Goal: Task Accomplishment & Management: Complete application form

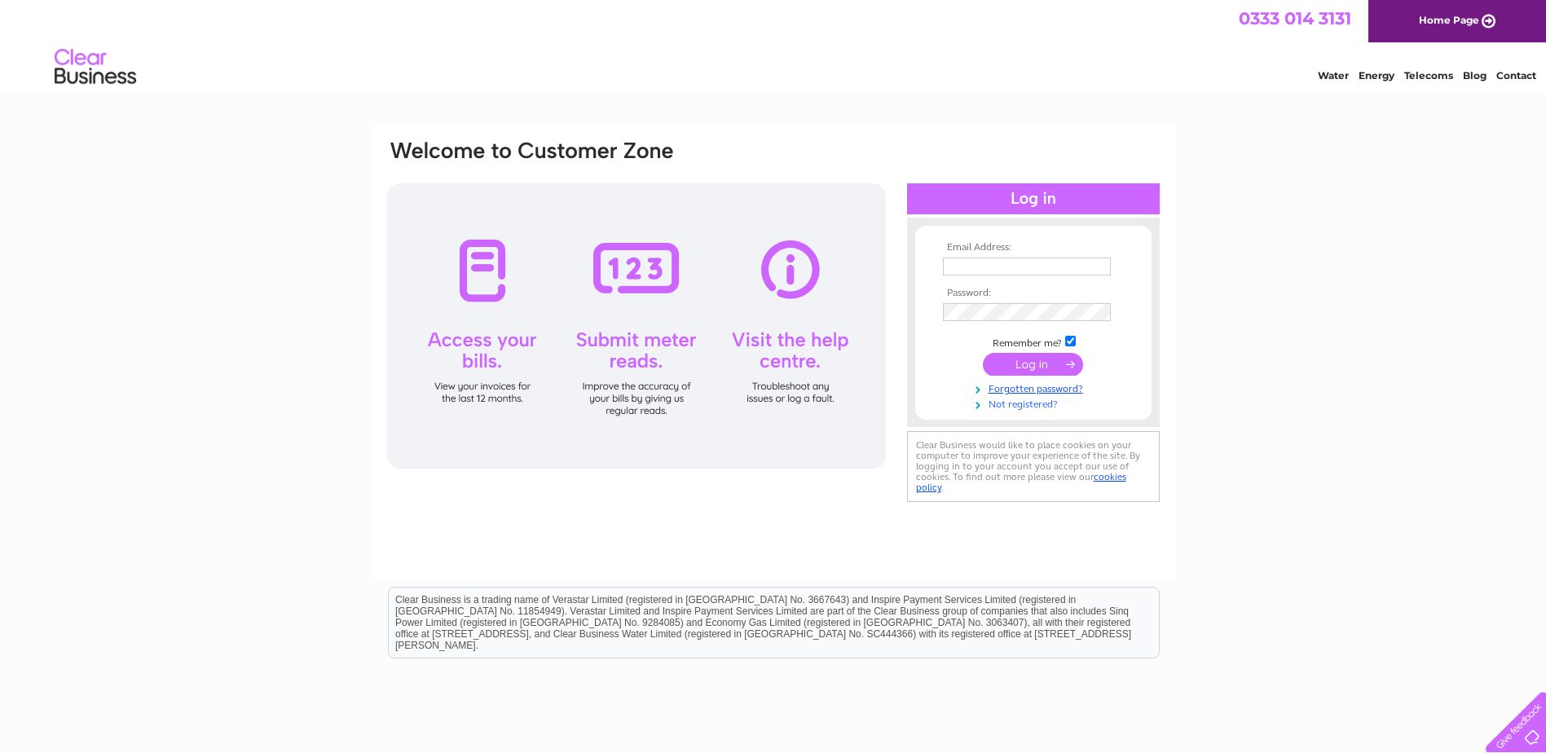
click at [1028, 406] on link "Not registered?" at bounding box center [1035, 402] width 185 height 15
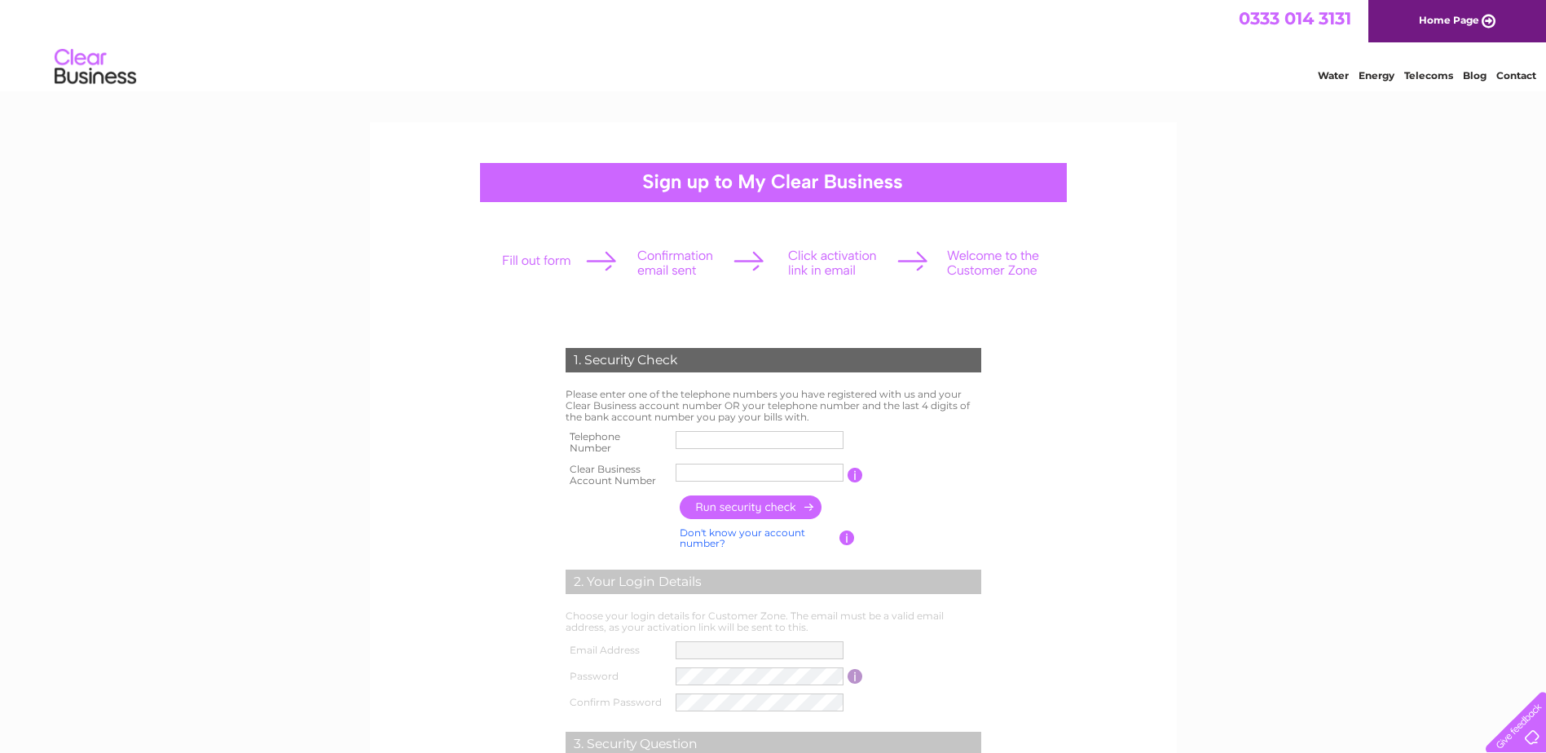
click at [717, 319] on div "1. Security Check Please enter one of the telephone numbers you have registered…" at bounding box center [774, 620] width 496 height 610
click at [763, 474] on input "text" at bounding box center [760, 473] width 168 height 18
click at [1123, 430] on form "1. Security Check Please enter one of the telephone numbers you have registered…" at bounding box center [773, 620] width 776 height 610
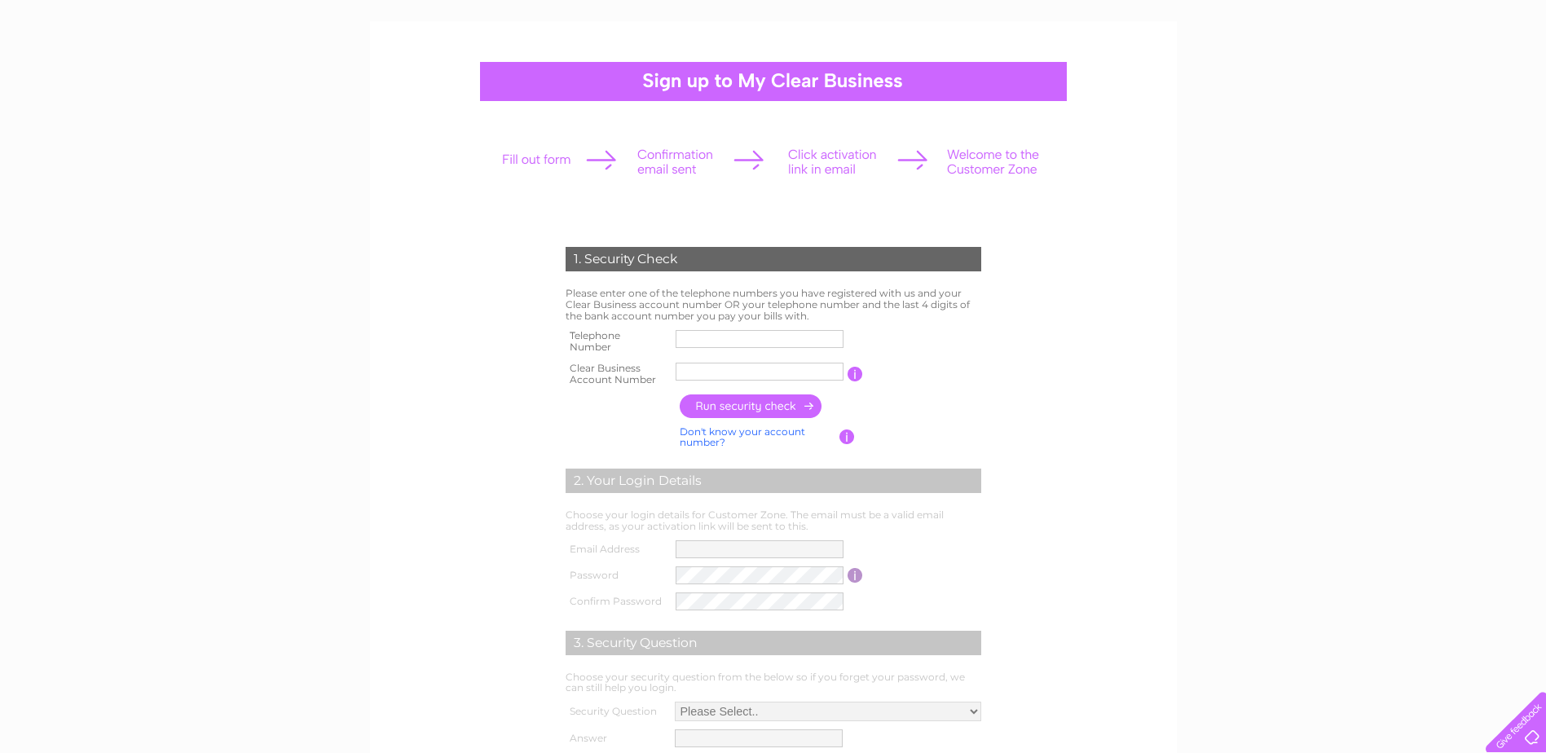
scroll to position [163, 0]
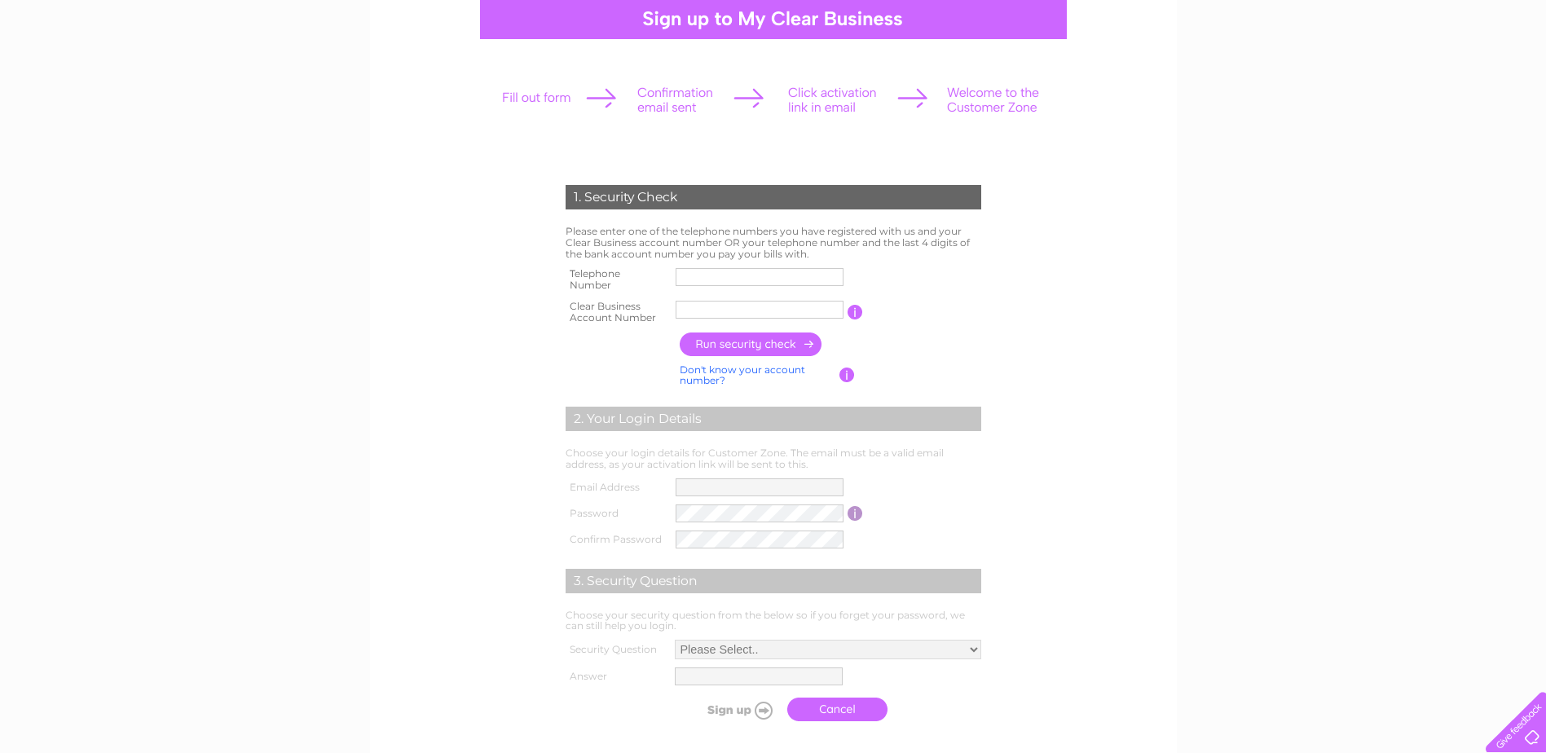
drag, startPoint x: 691, startPoint y: 199, endPoint x: 571, endPoint y: 199, distance: 119.8
click at [571, 199] on div "1. Security Check" at bounding box center [774, 197] width 416 height 24
drag, startPoint x: 571, startPoint y: 199, endPoint x: 518, endPoint y: 220, distance: 57.1
click at [518, 220] on form "1. Security Check Please enter one of the telephone numbers you have registered…" at bounding box center [773, 457] width 776 height 610
drag, startPoint x: 570, startPoint y: 193, endPoint x: 692, endPoint y: 196, distance: 122.3
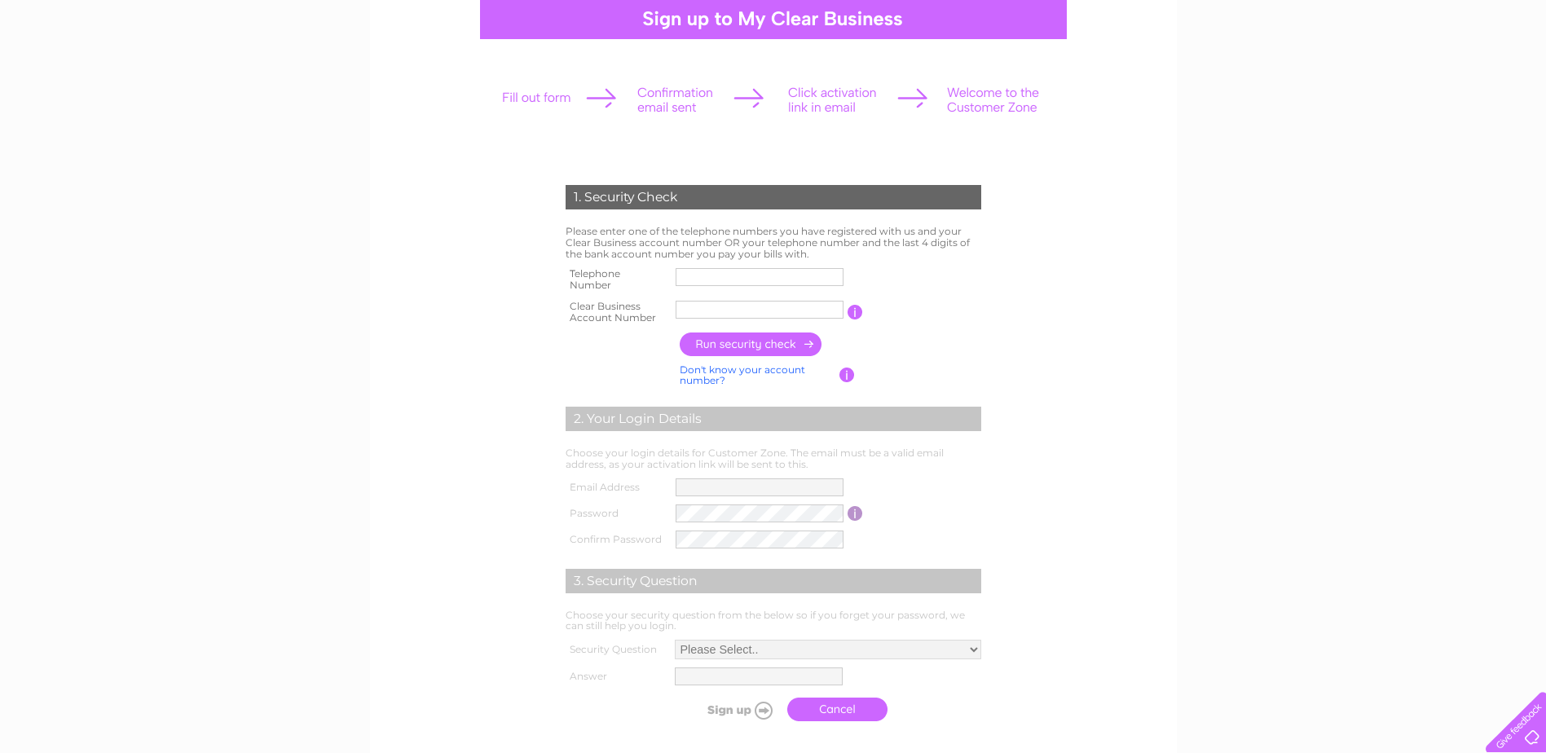
click at [692, 196] on div "1. Security Check" at bounding box center [774, 197] width 416 height 24
drag, startPoint x: 692, startPoint y: 196, endPoint x: 682, endPoint y: 195, distance: 9.9
click at [682, 195] on div "1. Security Check" at bounding box center [774, 197] width 416 height 24
click at [305, 350] on div "1. Security Check Please enter one of the telephone numbers you have registered…" at bounding box center [773, 508] width 1546 height 1098
drag, startPoint x: 560, startPoint y: 183, endPoint x: 968, endPoint y: 214, distance: 409.5
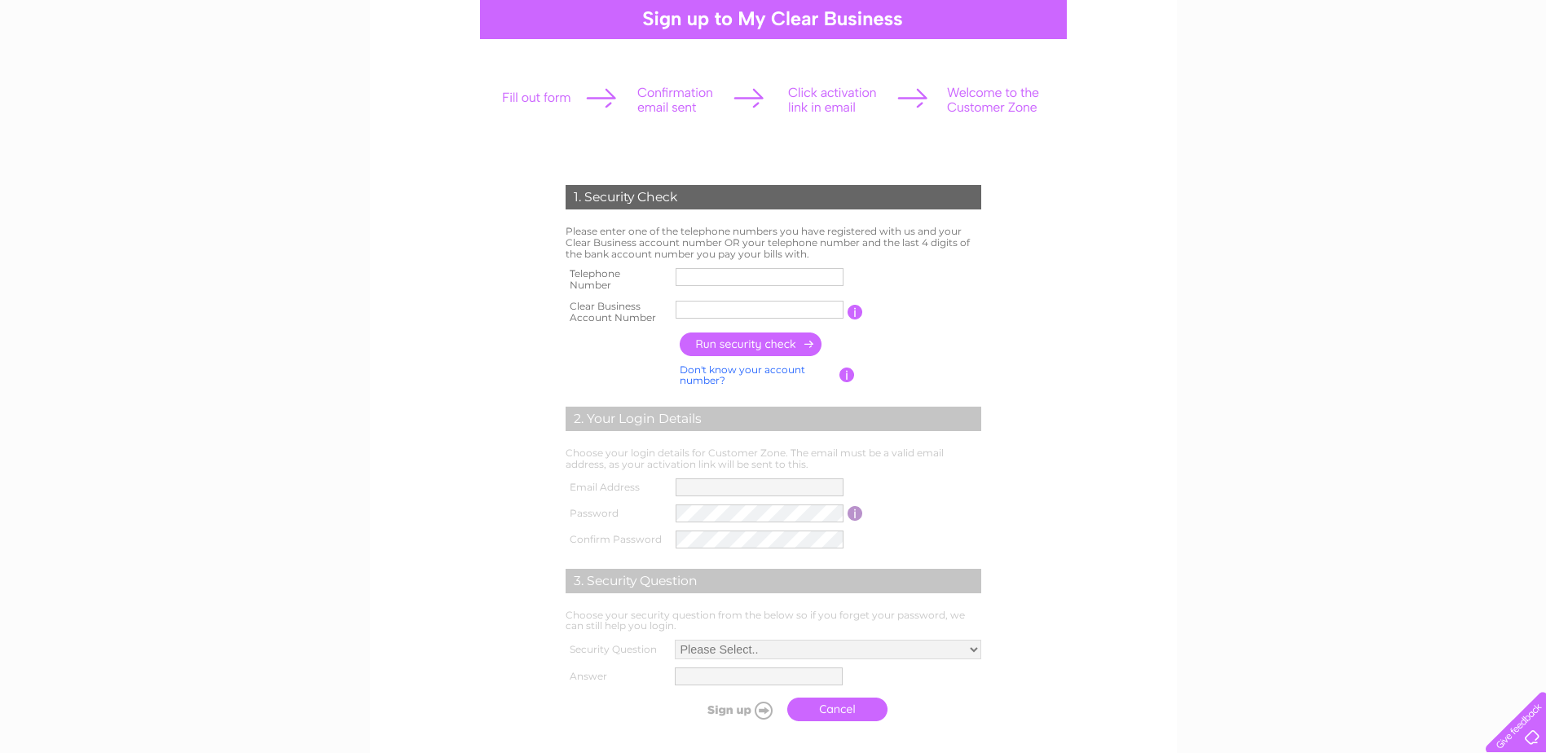
click at [968, 214] on div "1. Security Check Please enter one of the telephone numbers you have registered…" at bounding box center [772, 449] width 491 height 561
drag, startPoint x: 968, startPoint y: 214, endPoint x: 994, endPoint y: 214, distance: 26.1
click at [994, 214] on div "1. Security Check Please enter one of the telephone numbers you have registered…" at bounding box center [772, 449] width 491 height 561
click at [982, 212] on td "1. Security Check" at bounding box center [774, 195] width 424 height 53
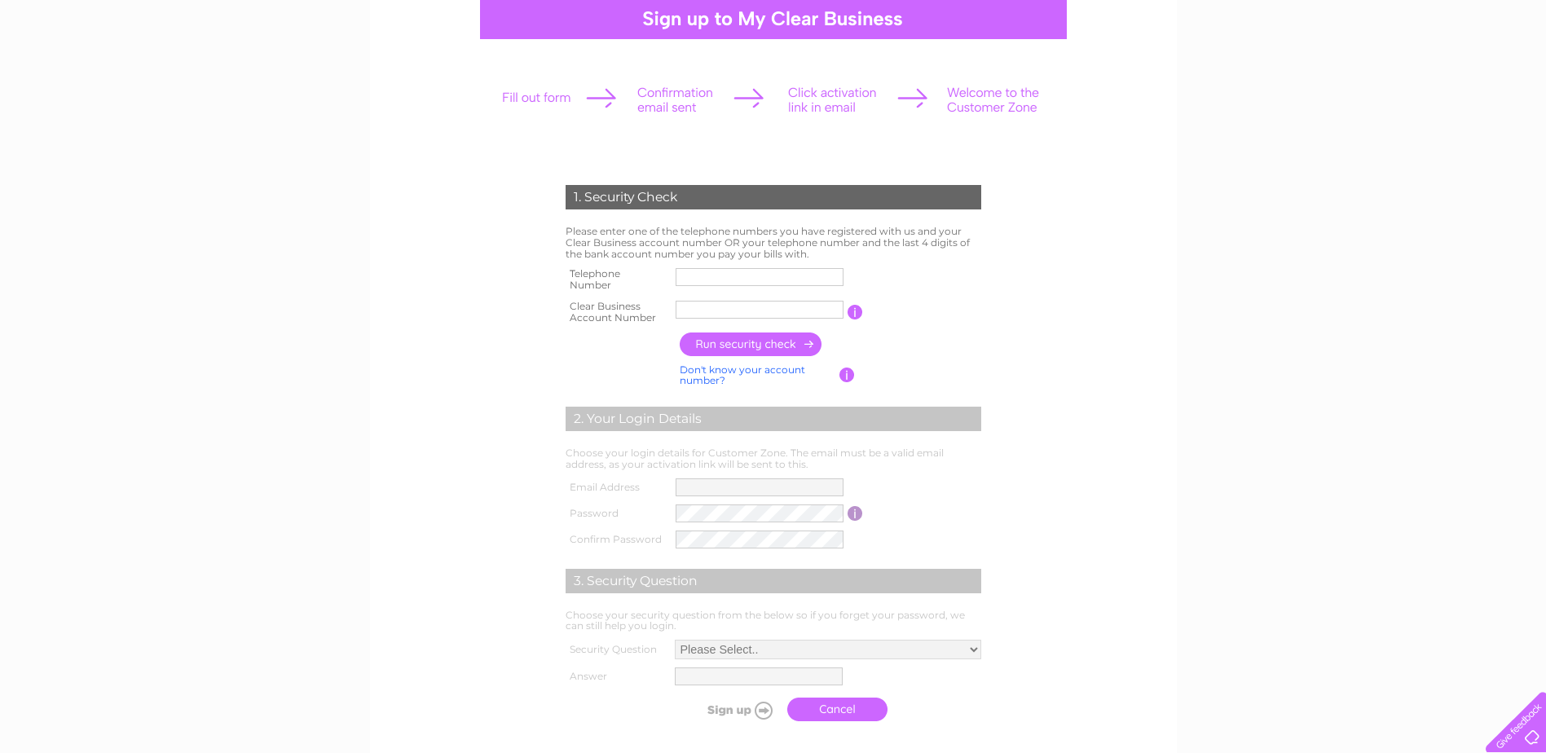
click at [630, 372] on th at bounding box center [619, 375] width 114 height 31
click at [630, 369] on th at bounding box center [619, 375] width 114 height 31
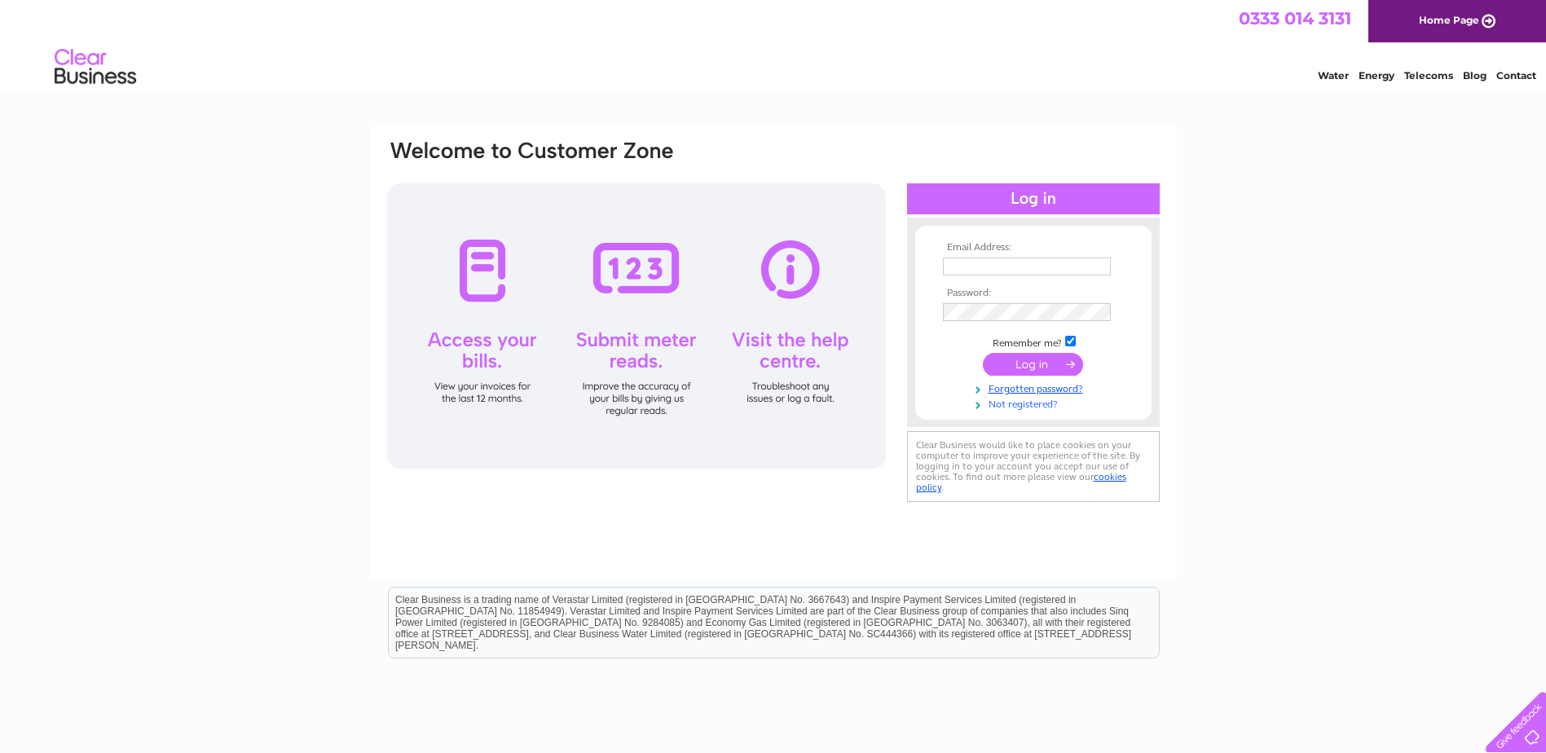
click at [1024, 404] on link "Not registered?" at bounding box center [1035, 402] width 185 height 15
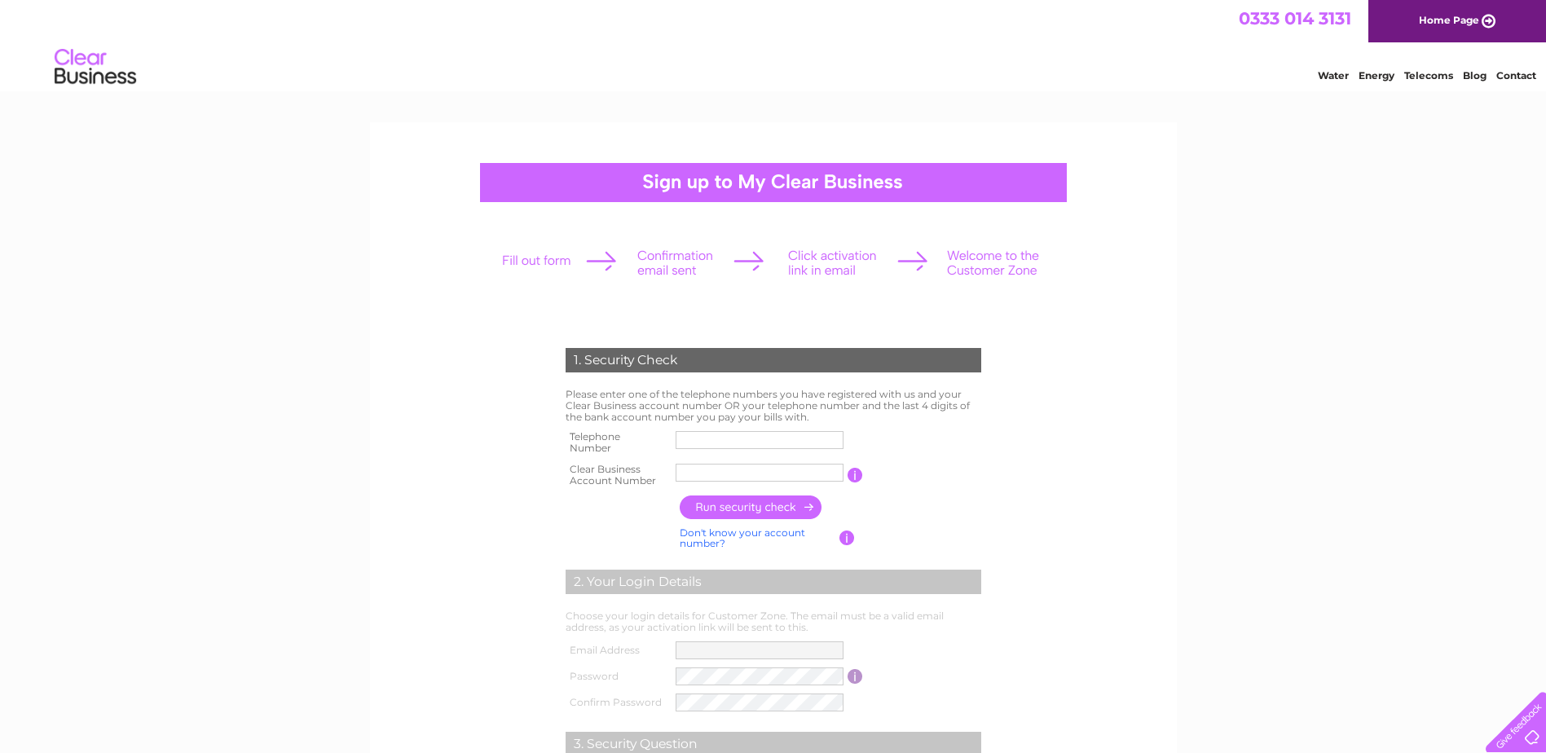
click at [742, 447] on input "text" at bounding box center [760, 440] width 168 height 18
click at [694, 468] on input "text" at bounding box center [760, 473] width 168 height 18
click at [771, 473] on input "text" at bounding box center [761, 473] width 170 height 20
type input "30324928"
click at [725, 441] on input "text" at bounding box center [760, 440] width 168 height 18
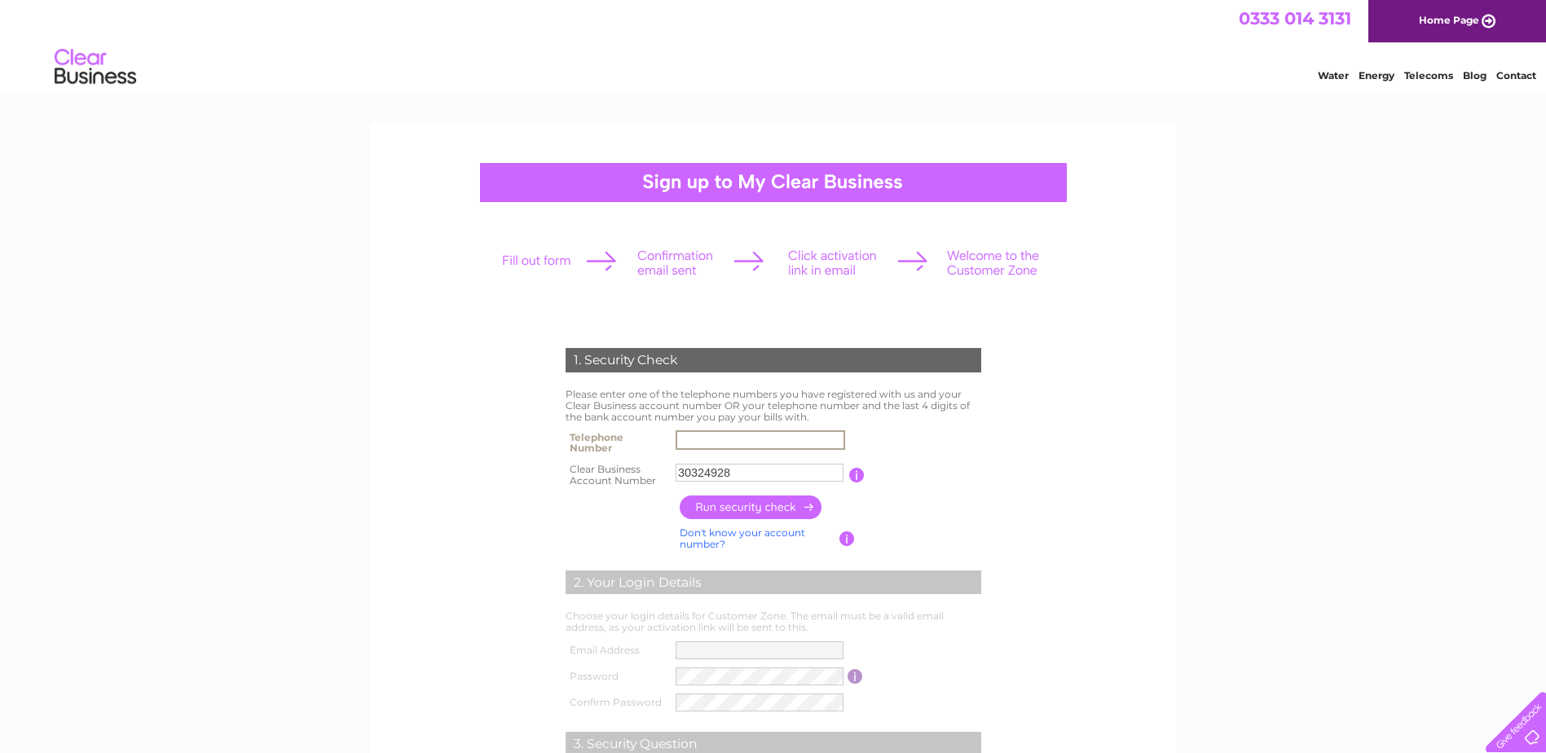
click at [728, 438] on input "text" at bounding box center [761, 440] width 170 height 20
click at [734, 443] on input "text" at bounding box center [760, 440] width 168 height 18
type input "01182282952"
drag, startPoint x: 580, startPoint y: 541, endPoint x: 612, endPoint y: 538, distance: 32.0
click at [580, 542] on th at bounding box center [619, 538] width 114 height 31
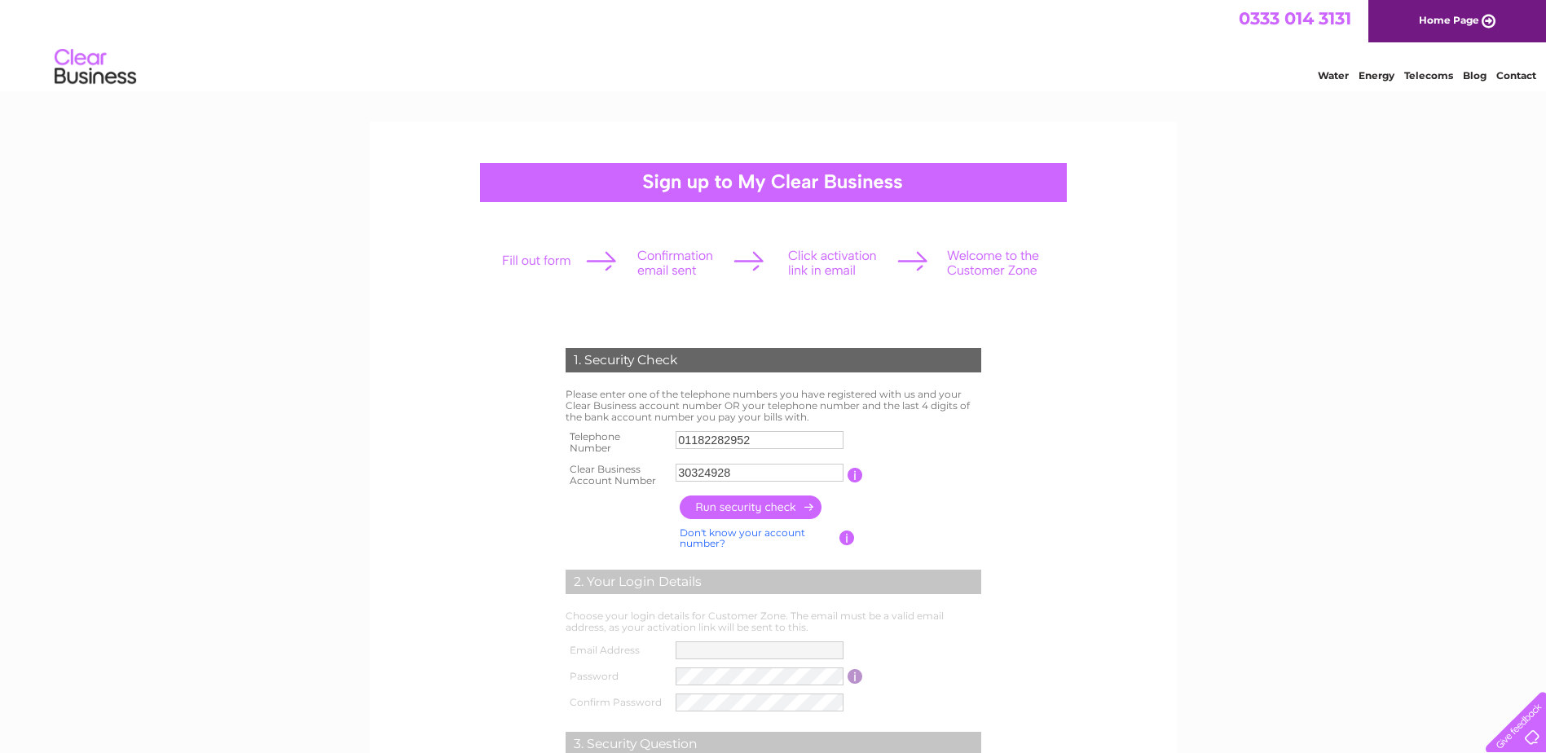
click at [726, 508] on input "button" at bounding box center [751, 508] width 143 height 24
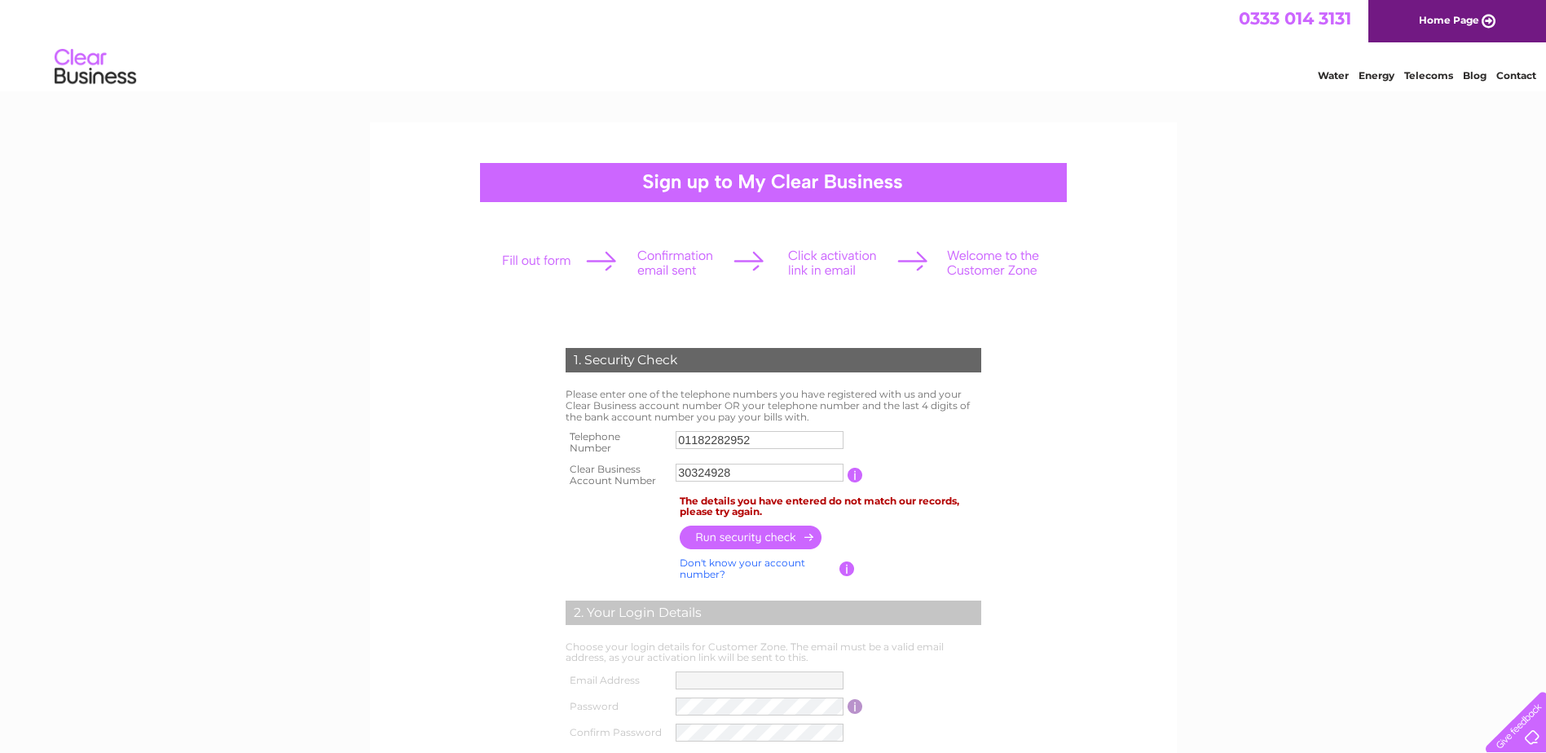
click at [738, 438] on input "01182282952" at bounding box center [760, 440] width 168 height 18
click at [724, 439] on input "01182282952" at bounding box center [761, 440] width 170 height 20
click at [722, 447] on input "text" at bounding box center [761, 440] width 170 height 20
click at [719, 440] on input "text" at bounding box center [761, 440] width 170 height 20
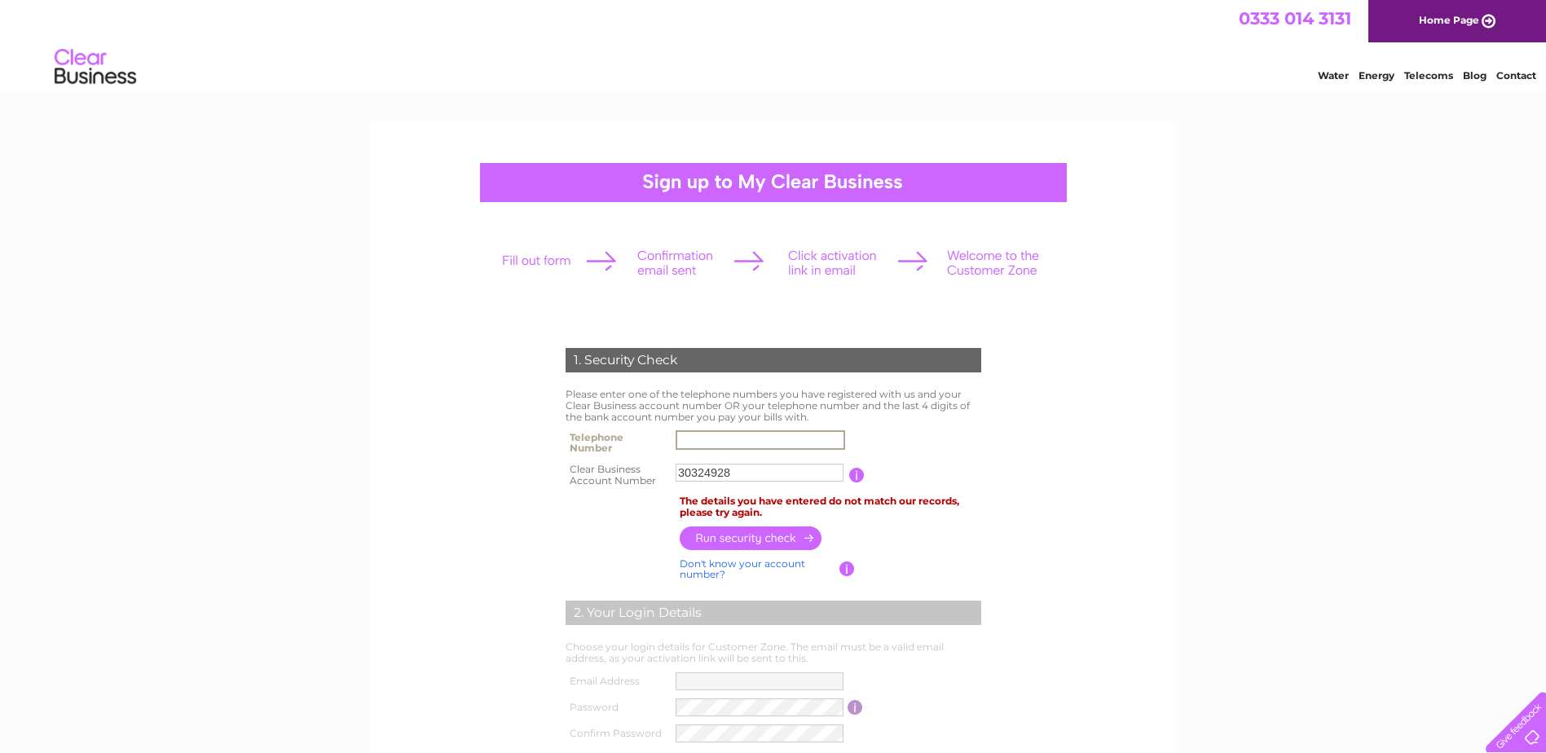
click at [724, 436] on input "text" at bounding box center [761, 440] width 170 height 20
click at [718, 440] on input "text" at bounding box center [761, 440] width 170 height 20
click at [716, 542] on input "button" at bounding box center [751, 538] width 143 height 24
click at [742, 433] on input "01183216156" at bounding box center [760, 440] width 168 height 18
click at [737, 437] on input "01183216156" at bounding box center [761, 440] width 170 height 20
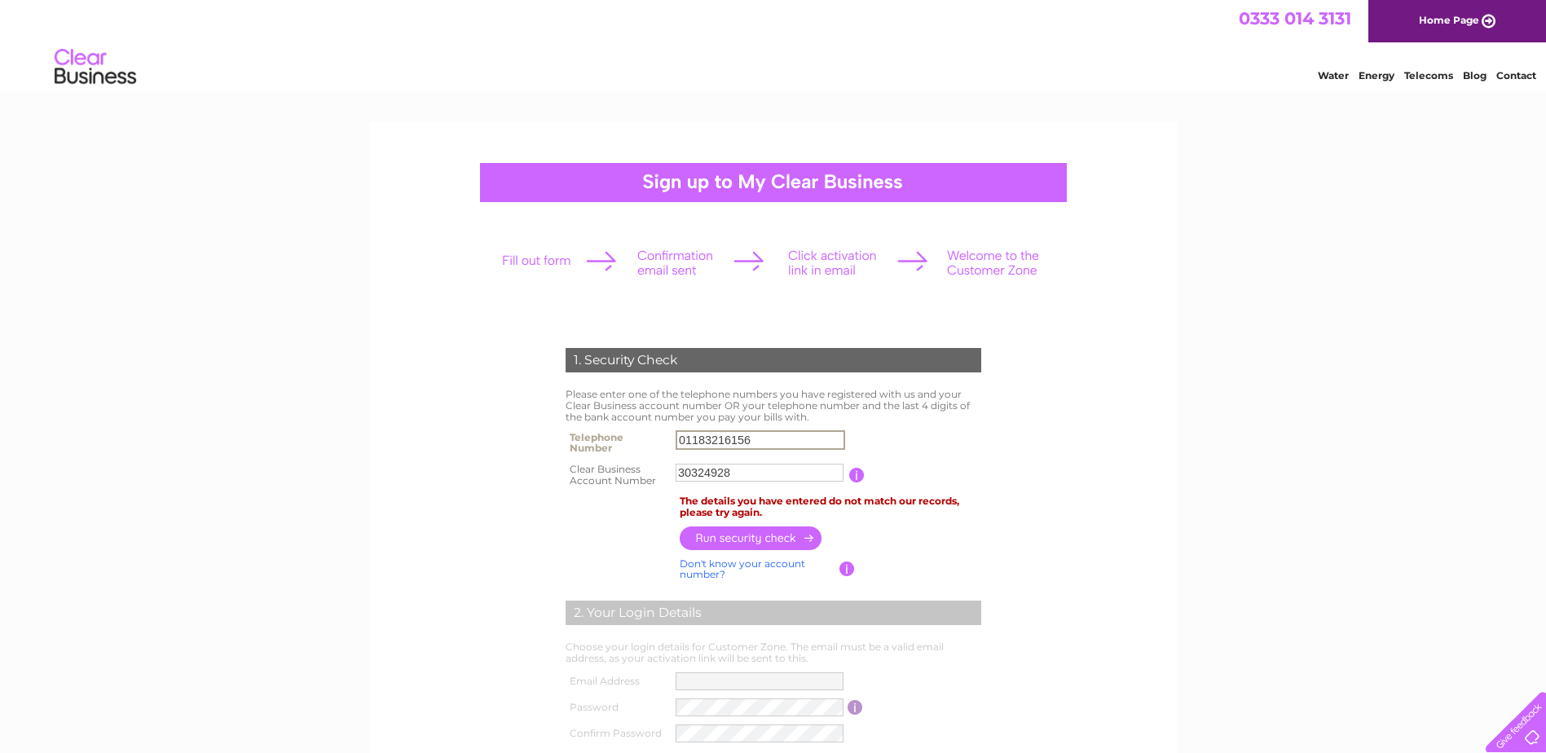
click at [737, 437] on input "01183216156" at bounding box center [761, 440] width 170 height 20
click at [736, 537] on input "button" at bounding box center [751, 538] width 143 height 24
click at [729, 432] on input "01183215462" at bounding box center [760, 440] width 168 height 18
click at [729, 432] on input "01183215462" at bounding box center [761, 440] width 170 height 20
click at [709, 531] on input "button" at bounding box center [751, 538] width 143 height 24
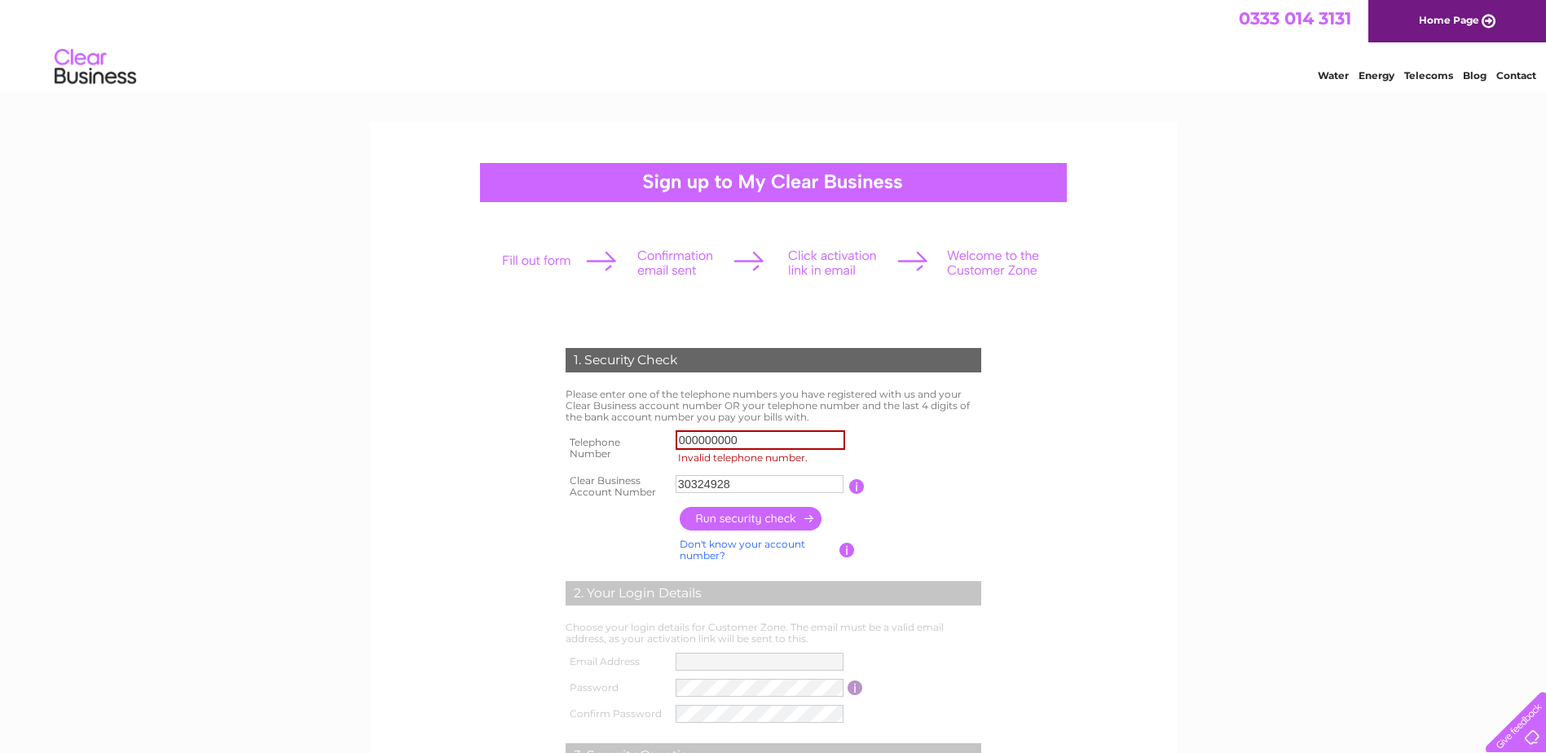
click at [740, 441] on input "000000000" at bounding box center [761, 440] width 170 height 20
click at [739, 517] on input "button" at bounding box center [751, 519] width 143 height 24
click at [749, 438] on input "0000000000" at bounding box center [761, 440] width 170 height 20
click at [737, 526] on input "button" at bounding box center [751, 519] width 143 height 24
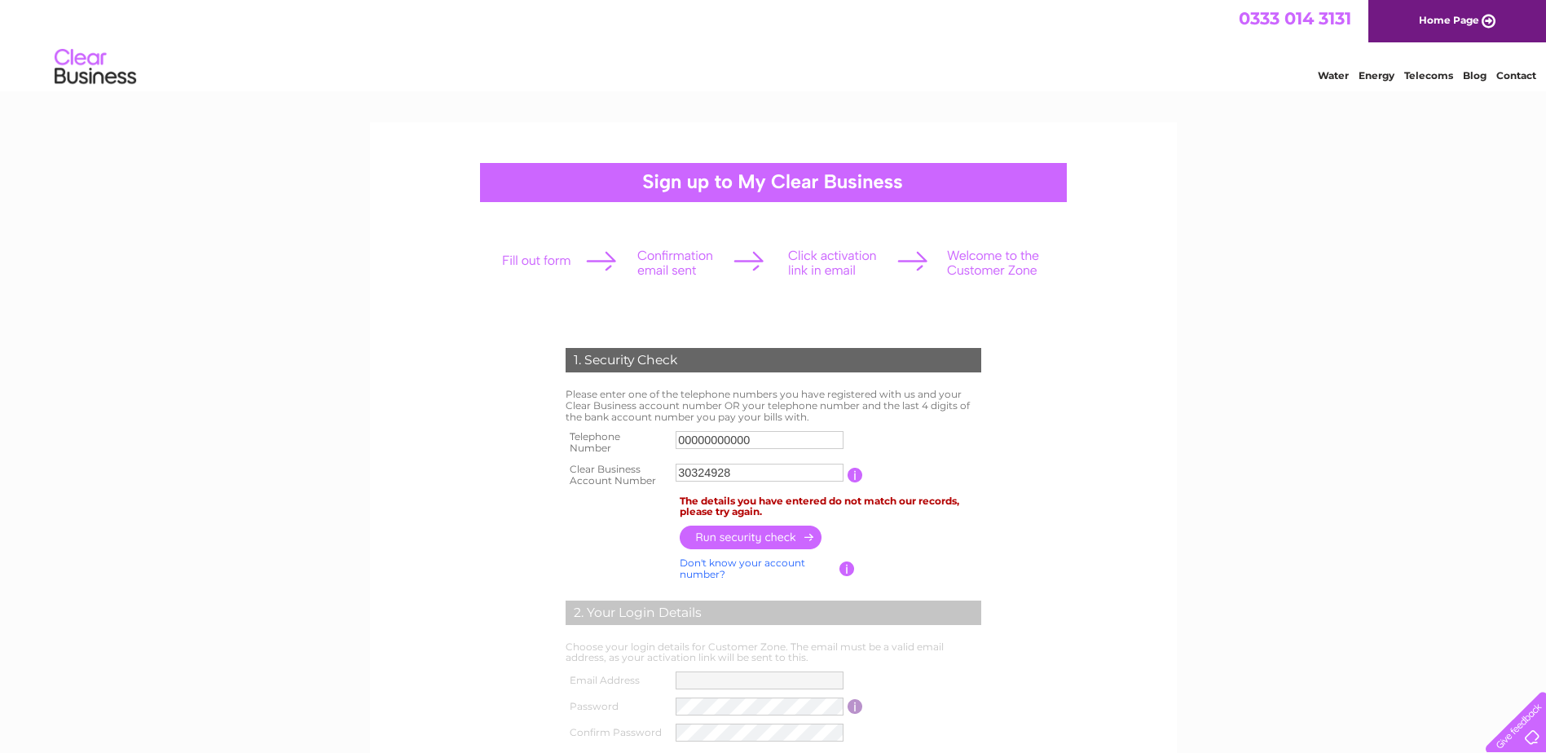
click at [737, 523] on td at bounding box center [831, 538] width 310 height 32
click at [737, 532] on input "button" at bounding box center [751, 538] width 143 height 24
drag, startPoint x: 757, startPoint y: 439, endPoint x: 587, endPoint y: 434, distance: 170.4
click at [587, 434] on tr "Telephone Number 00000000000" at bounding box center [774, 442] width 424 height 33
click at [744, 538] on input "button" at bounding box center [751, 538] width 143 height 24
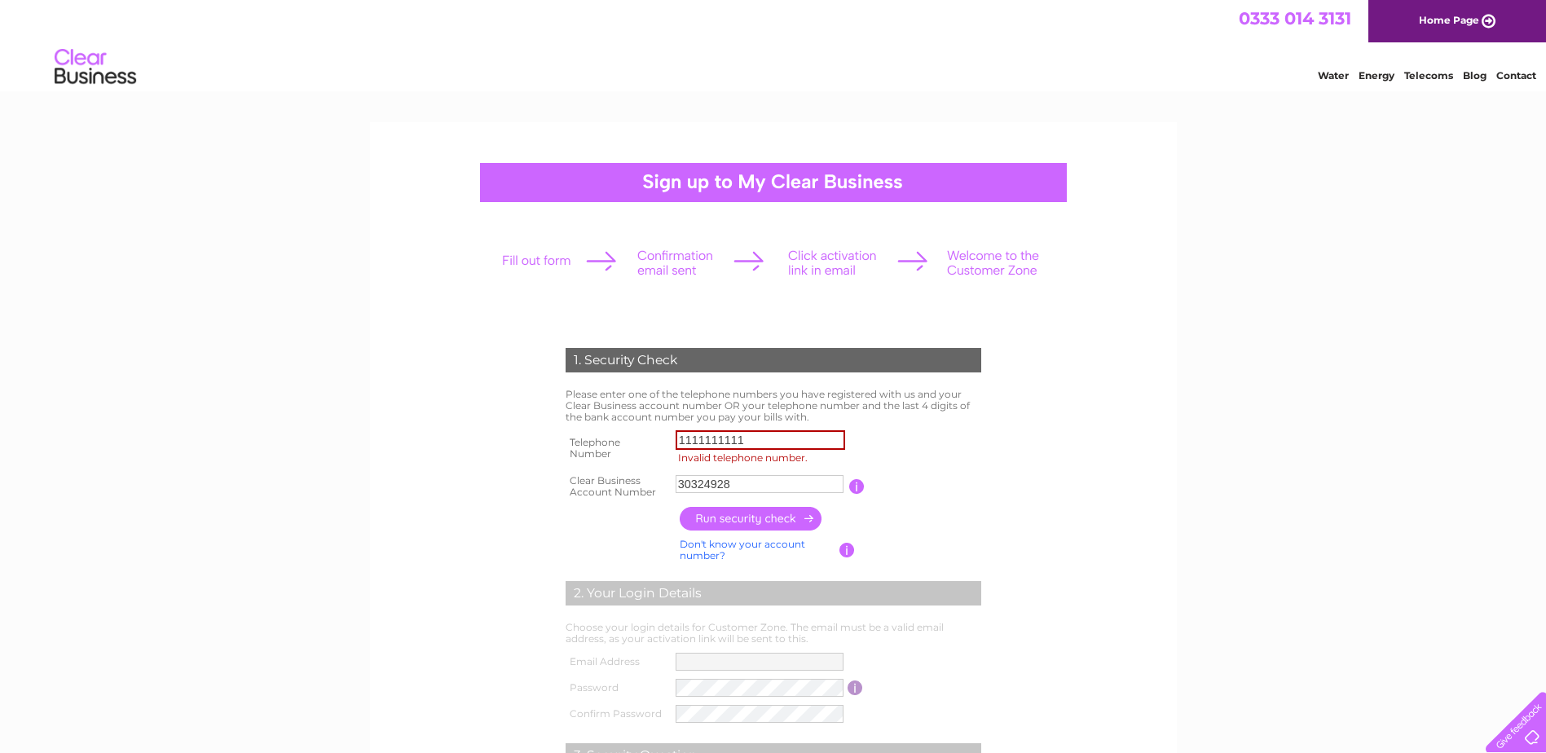
click at [749, 442] on input "1111111111" at bounding box center [761, 440] width 170 height 20
click at [737, 521] on input "button" at bounding box center [751, 519] width 143 height 24
click at [751, 435] on input "11111111111" at bounding box center [761, 440] width 170 height 20
click at [743, 517] on input "button" at bounding box center [751, 519] width 143 height 24
click at [766, 438] on input "11111111111" at bounding box center [761, 440] width 170 height 20
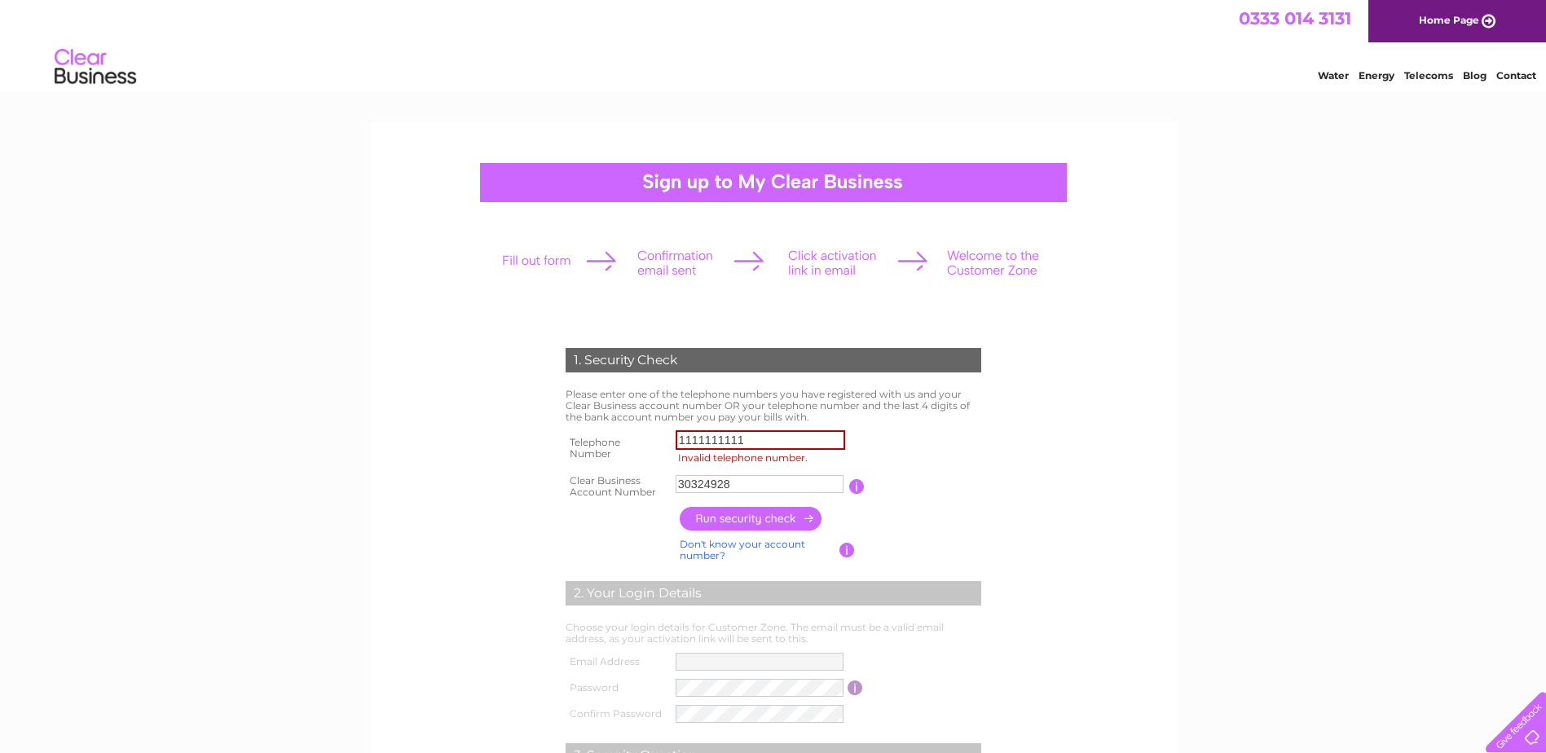
click at [749, 521] on input "button" at bounding box center [751, 519] width 143 height 24
click at [751, 446] on input "1111111111" at bounding box center [761, 440] width 170 height 20
click at [745, 518] on input "button" at bounding box center [751, 519] width 143 height 24
click at [743, 438] on input "111111111" at bounding box center [761, 440] width 170 height 20
click at [750, 513] on input "button" at bounding box center [751, 519] width 143 height 24
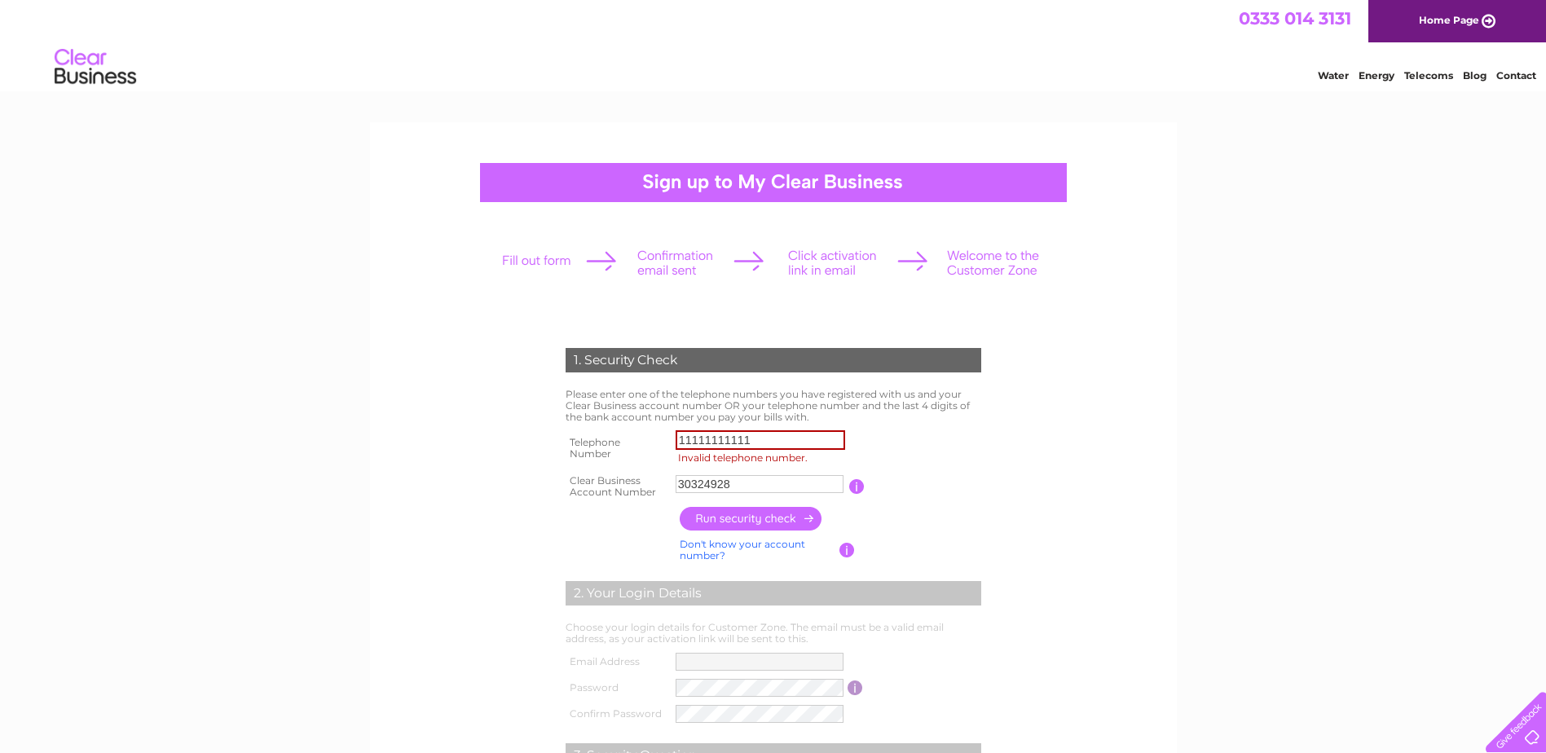
click at [726, 438] on input "11111111111" at bounding box center [761, 440] width 170 height 20
click at [733, 513] on input "button" at bounding box center [751, 519] width 143 height 24
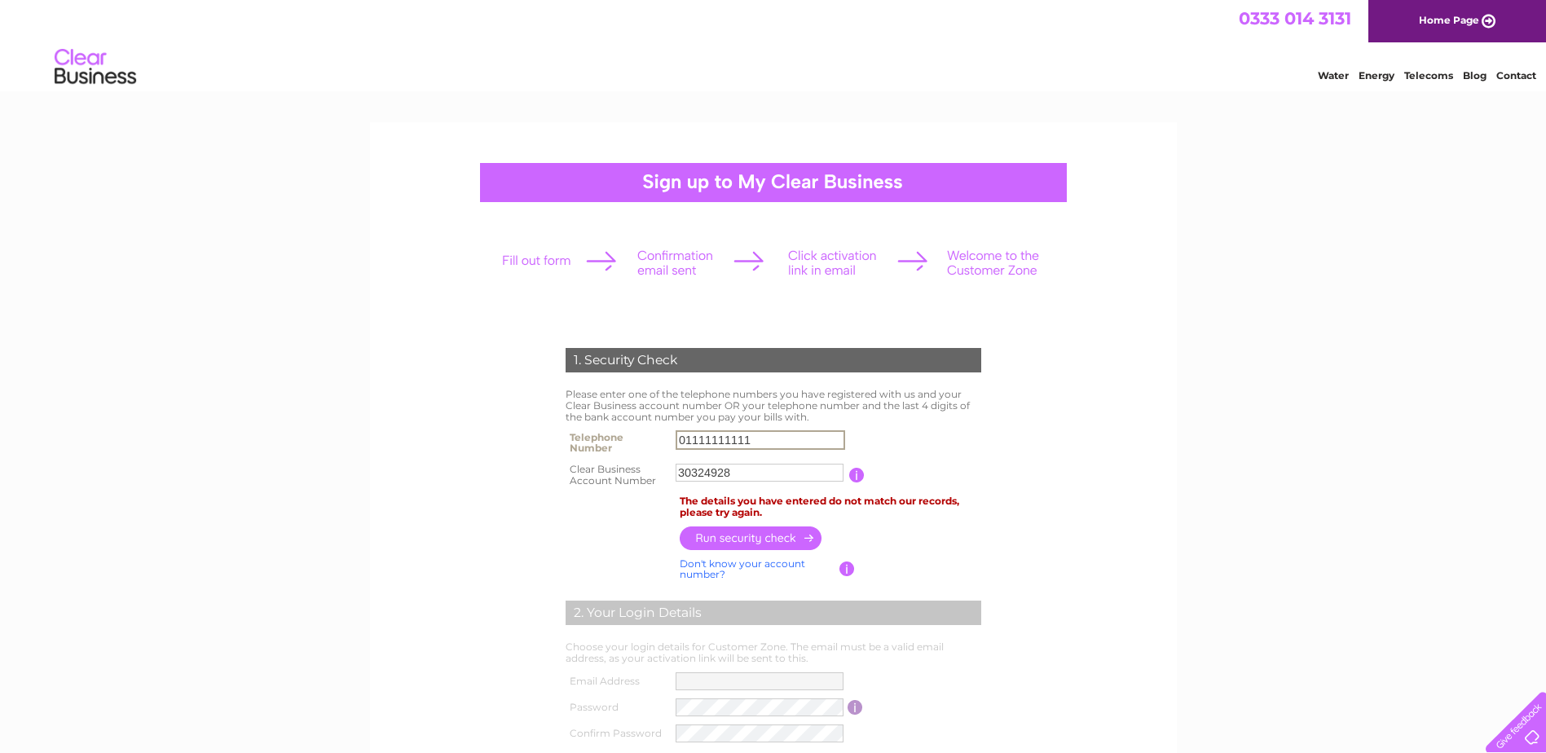
drag, startPoint x: 747, startPoint y: 443, endPoint x: 622, endPoint y: 438, distance: 124.8
click at [622, 438] on tr "Telephone Number 01111111111" at bounding box center [774, 442] width 424 height 33
click at [729, 534] on input "button" at bounding box center [751, 538] width 143 height 24
click at [759, 443] on input "07777777777" at bounding box center [760, 440] width 168 height 18
click at [734, 441] on input "07777777777" at bounding box center [761, 440] width 170 height 20
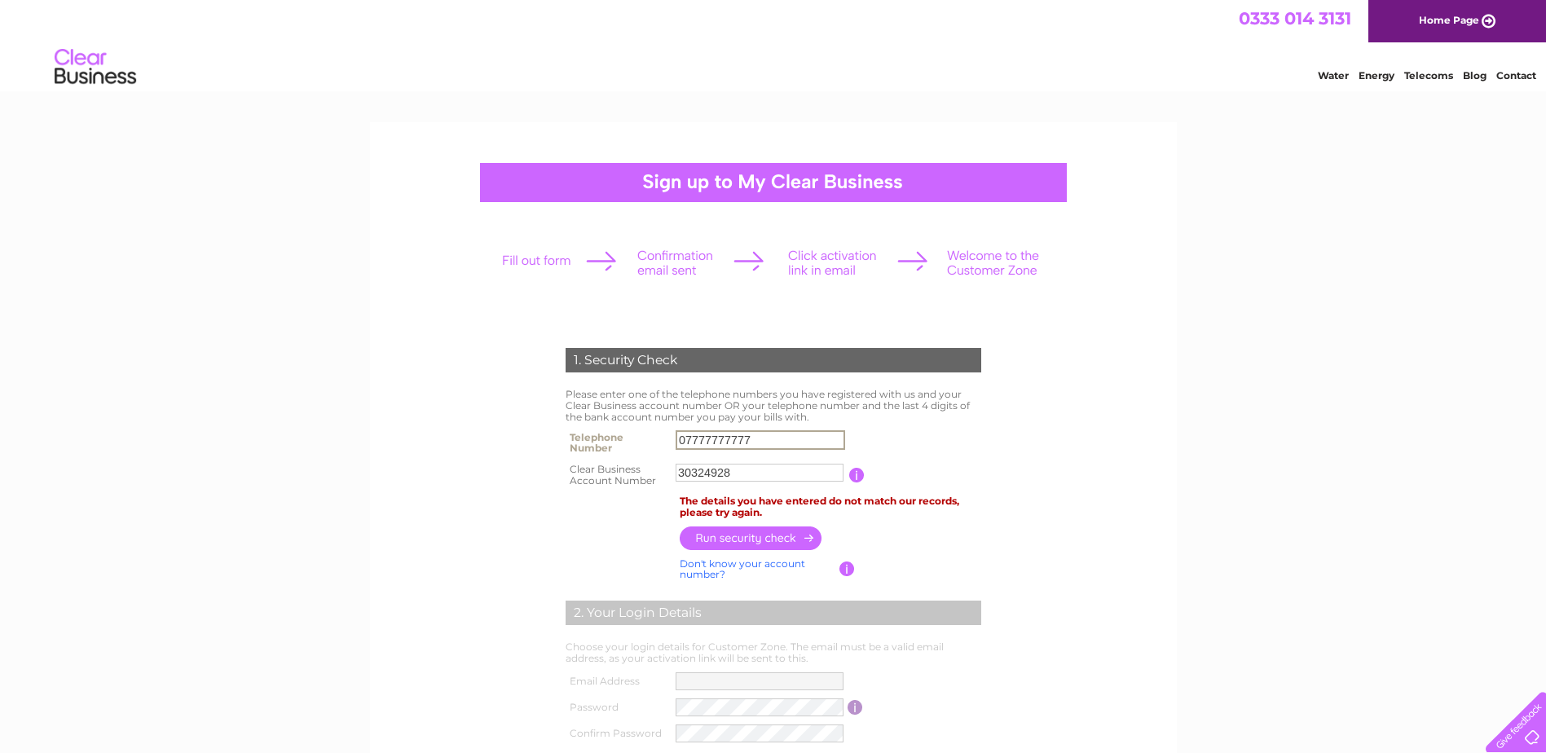
click at [758, 439] on input "07777777777" at bounding box center [761, 440] width 170 height 20
click at [737, 540] on input "button" at bounding box center [751, 538] width 143 height 24
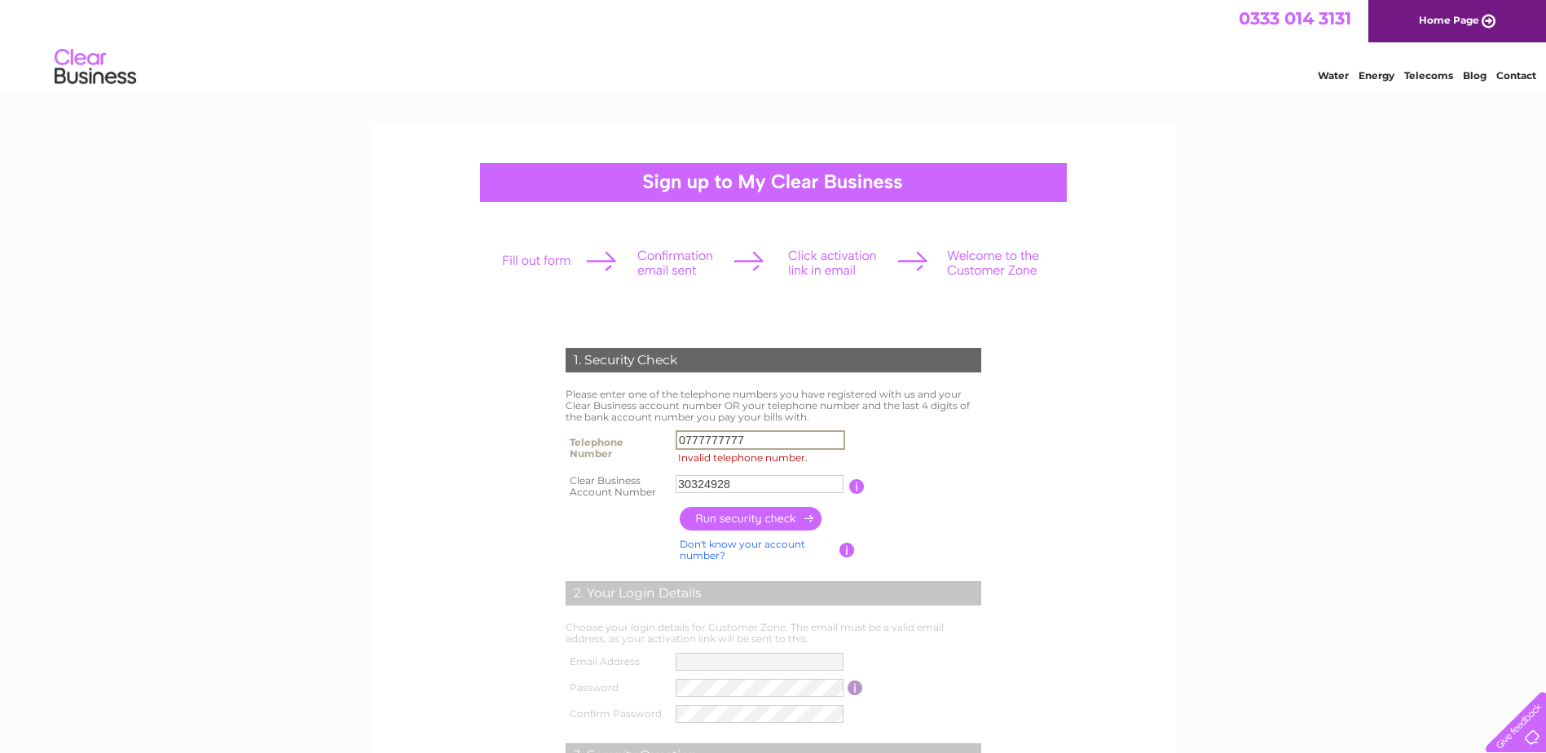
click at [766, 439] on input "0777777777" at bounding box center [761, 440] width 170 height 20
click at [751, 518] on input "button" at bounding box center [751, 519] width 143 height 24
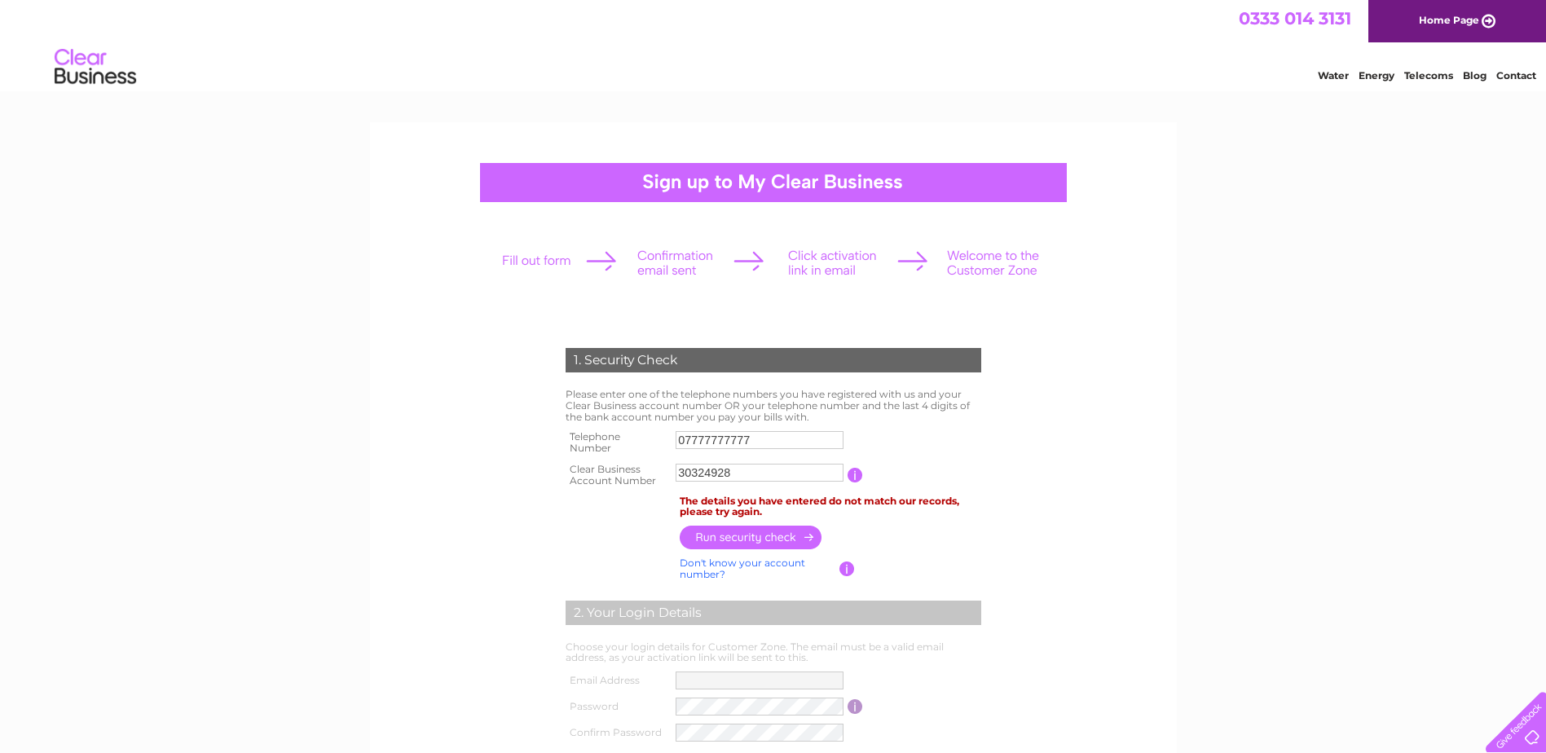
click at [732, 446] on input "07777777777" at bounding box center [760, 440] width 168 height 18
click at [732, 446] on input "07777777777" at bounding box center [761, 440] width 170 height 20
click at [724, 537] on input "button" at bounding box center [751, 538] width 143 height 24
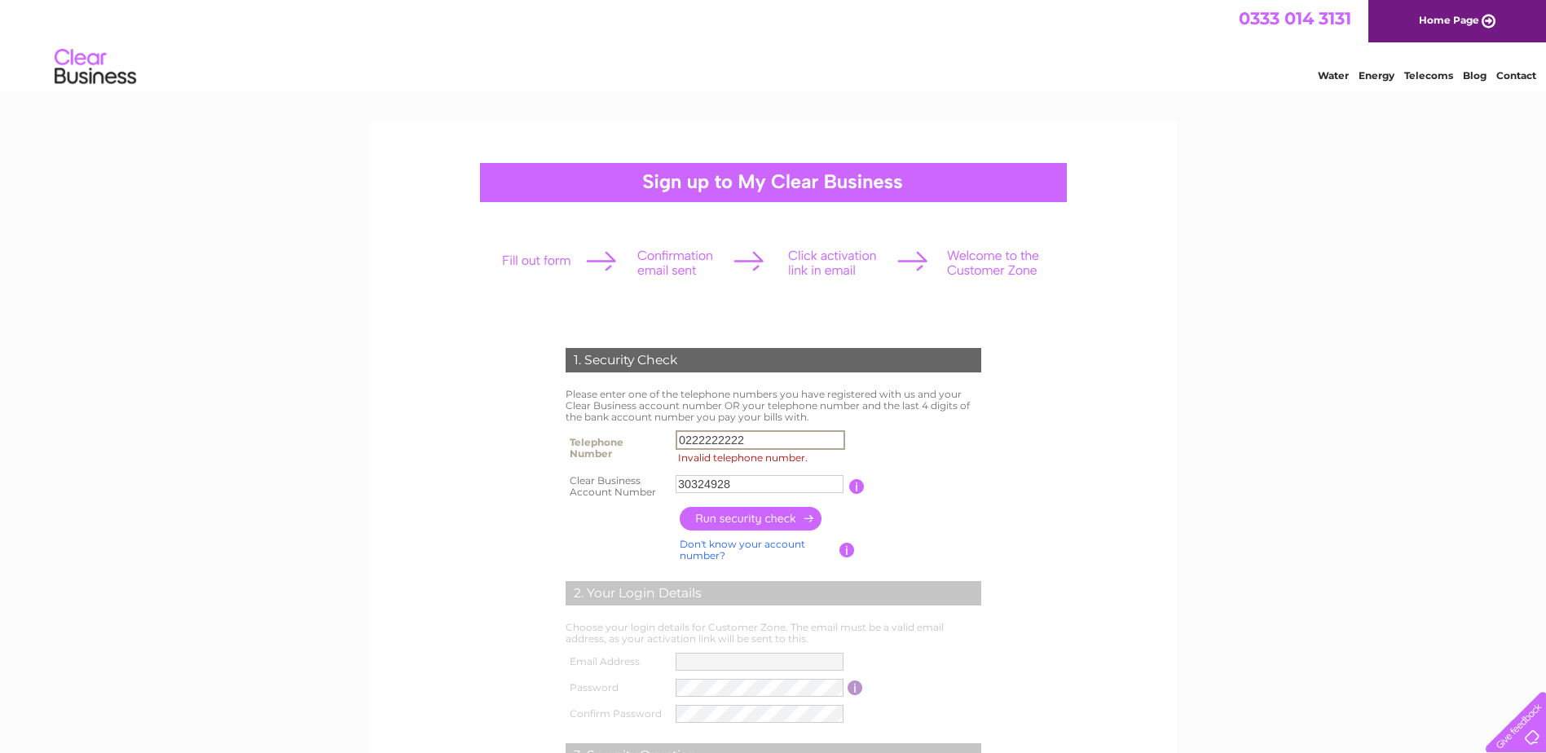
click at [760, 439] on input "0222222222" at bounding box center [761, 440] width 170 height 20
type input "02222222222"
click at [747, 516] on input "button" at bounding box center [751, 519] width 143 height 24
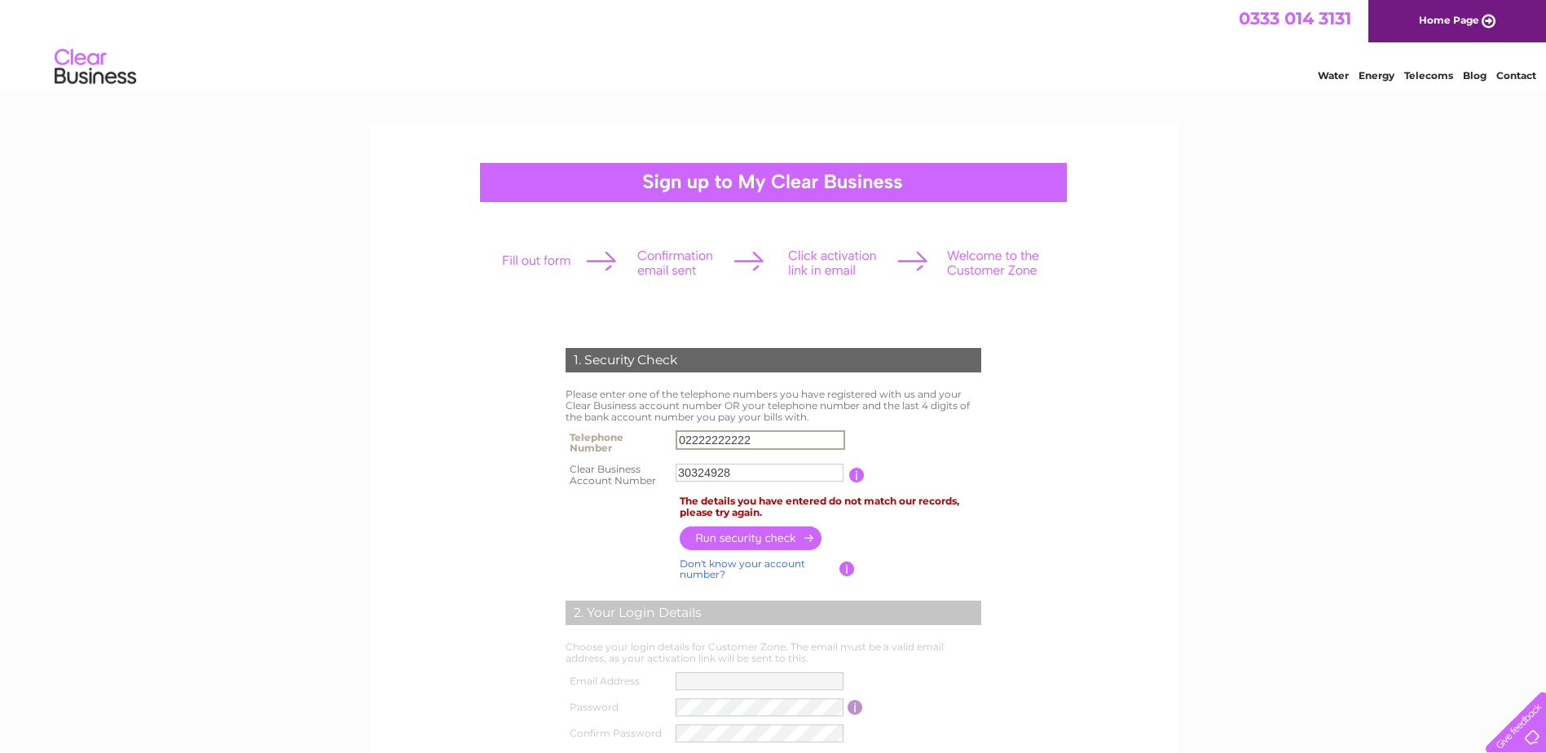
click at [734, 441] on input "02222222222" at bounding box center [761, 440] width 170 height 20
click at [709, 438] on input "text" at bounding box center [761, 440] width 170 height 20
click at [730, 539] on input "button" at bounding box center [751, 538] width 143 height 24
click at [710, 440] on input "01183214092" at bounding box center [760, 440] width 168 height 18
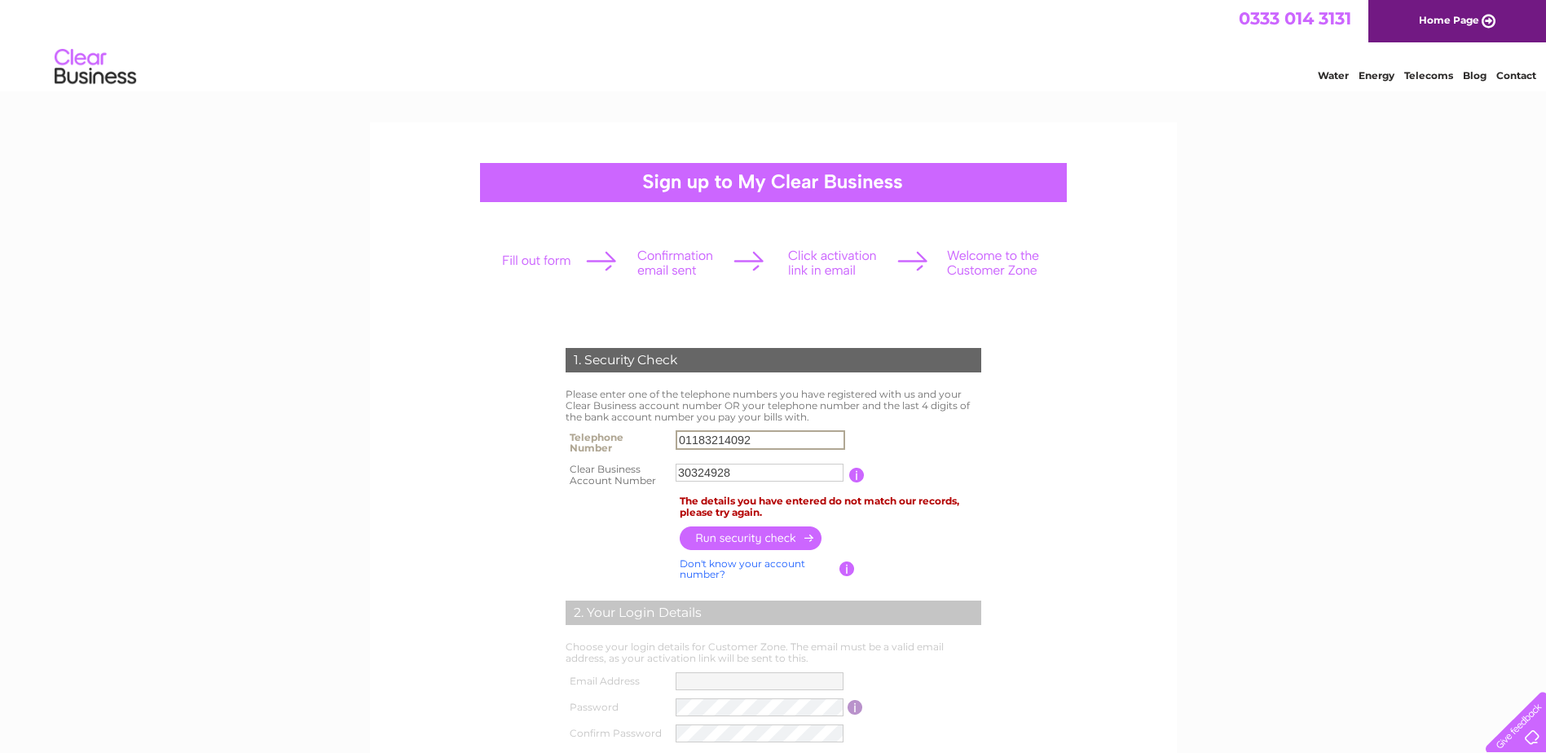
click at [710, 440] on input "01183214092" at bounding box center [761, 440] width 170 height 20
click at [756, 531] on input "button" at bounding box center [751, 538] width 143 height 24
click at [721, 438] on input "07717307658" at bounding box center [760, 440] width 168 height 18
click at [721, 438] on input "07717307658" at bounding box center [761, 440] width 170 height 20
type input "01183215092"
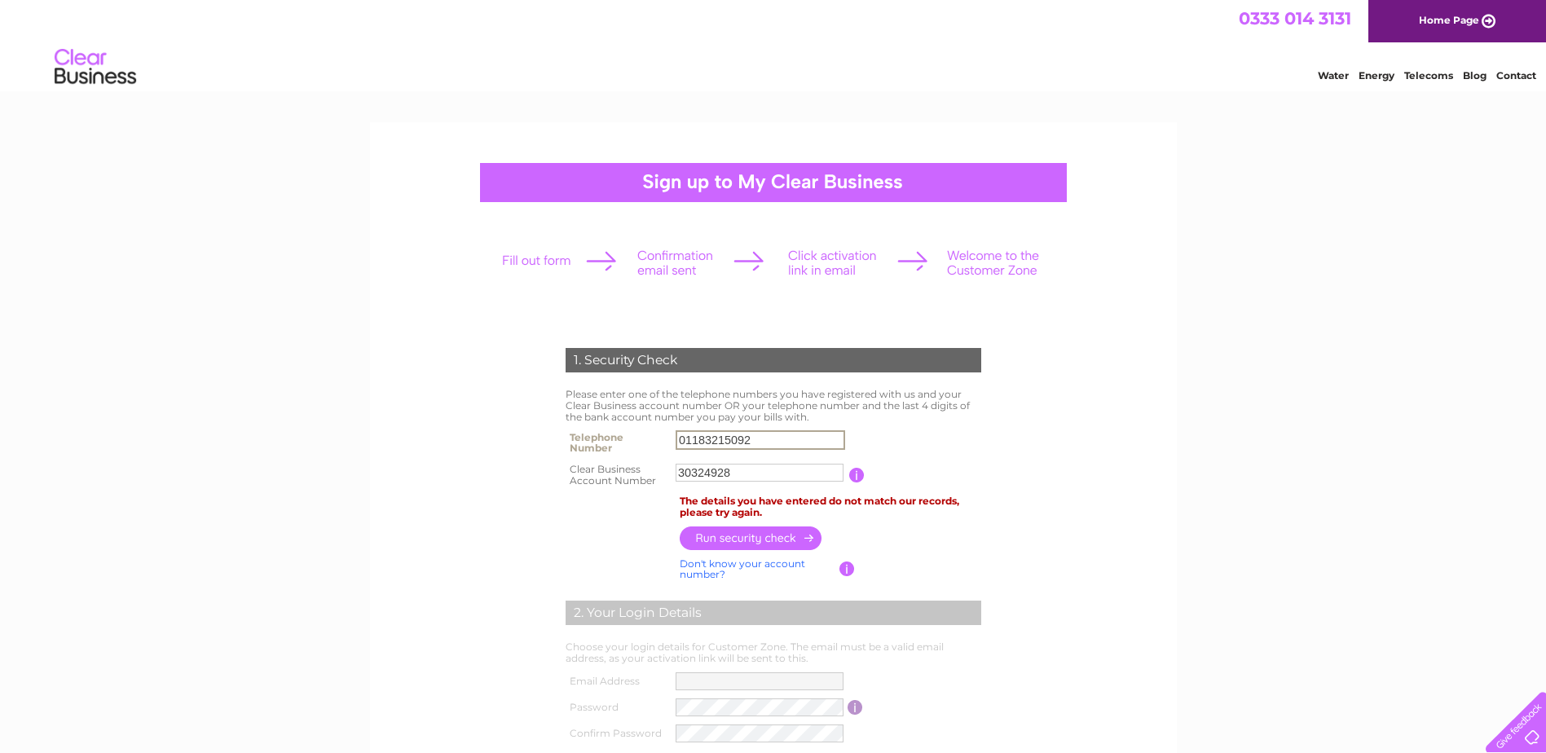
click at [742, 533] on input "button" at bounding box center [751, 538] width 143 height 24
click at [536, 509] on div "1. Security Check Please enter one of the telephone numbers you have registered…" at bounding box center [772, 628] width 491 height 592
click at [725, 439] on input "01183215092" at bounding box center [760, 440] width 168 height 18
click at [725, 439] on input "01183215092" at bounding box center [761, 440] width 170 height 20
click at [618, 510] on th at bounding box center [619, 506] width 114 height 31
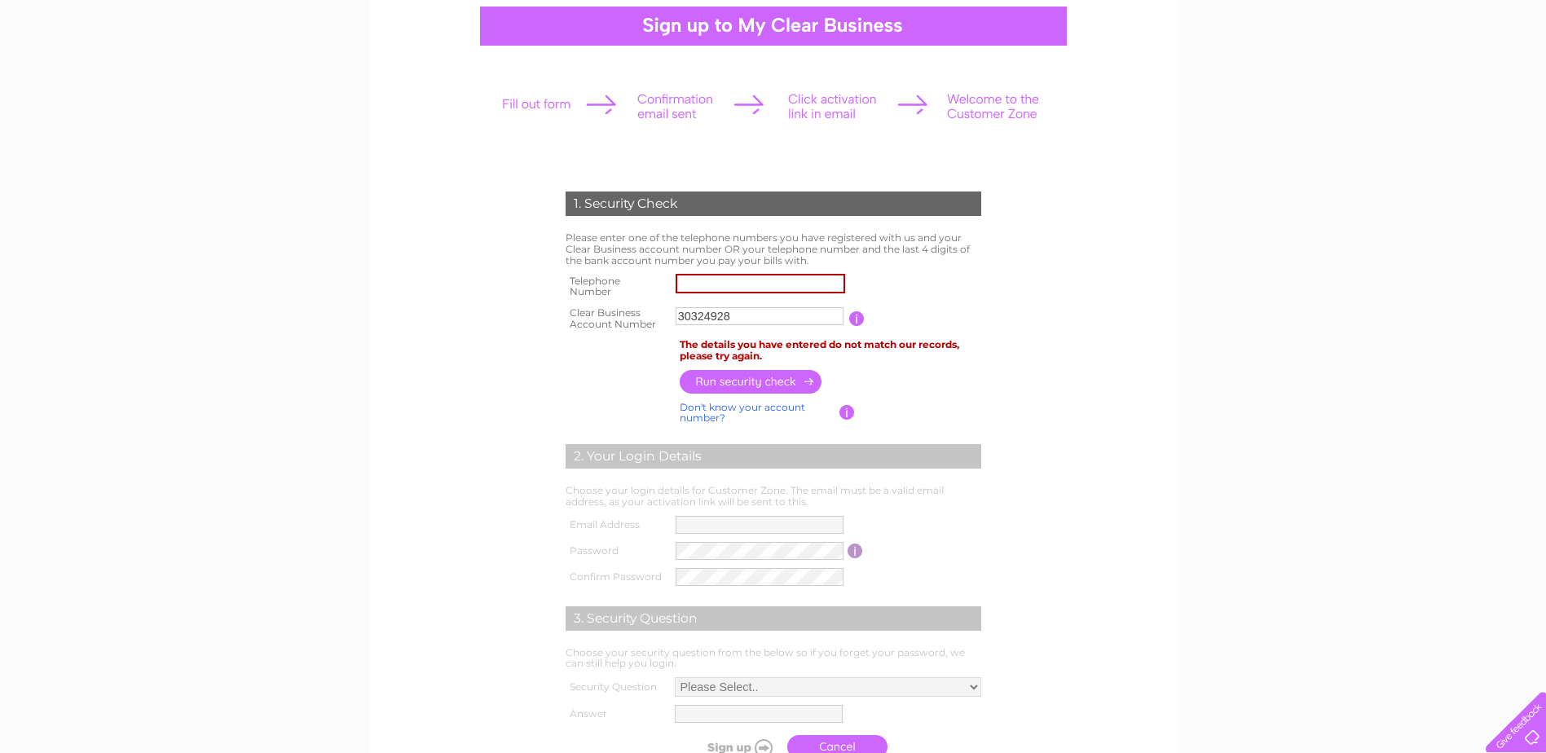
scroll to position [163, 0]
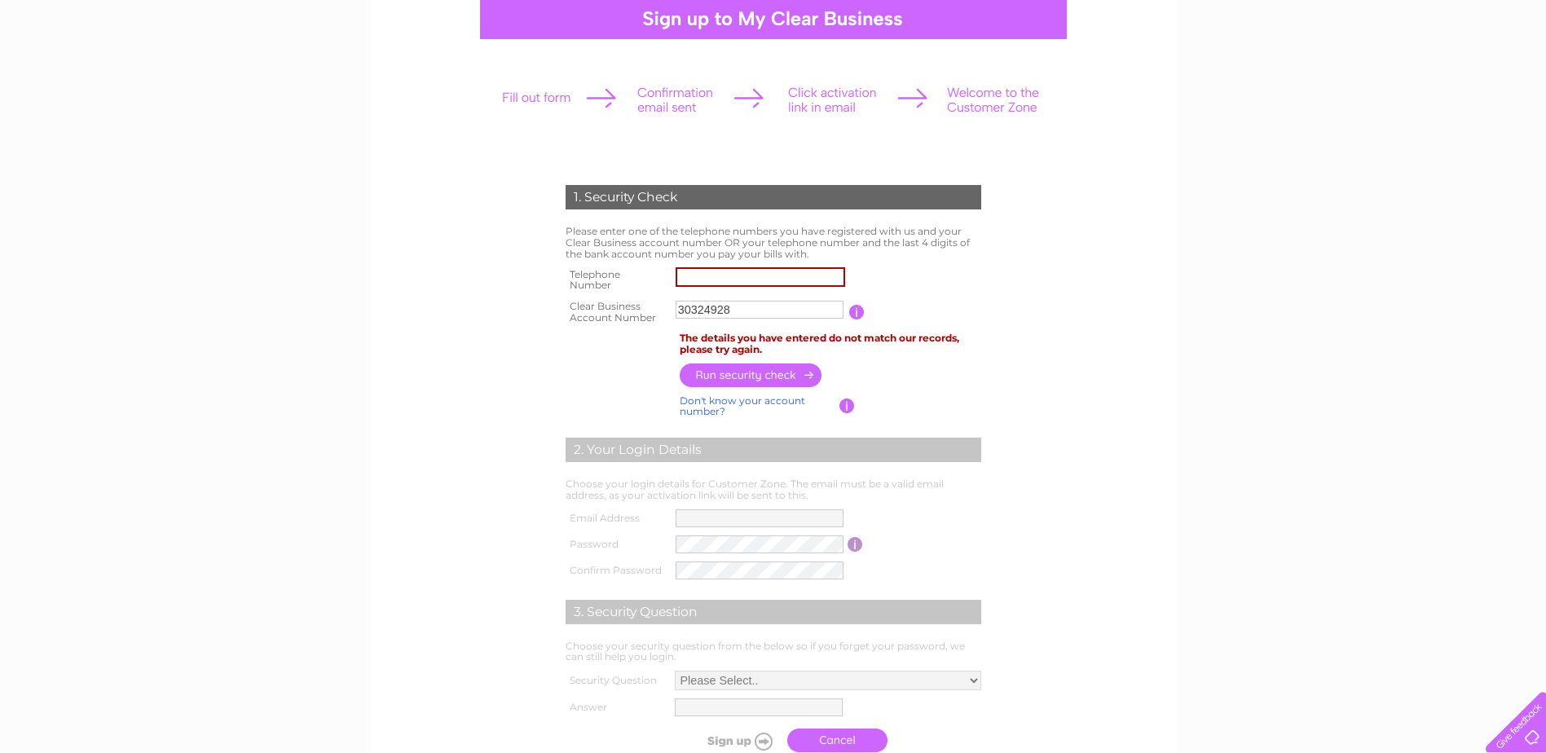
click at [535, 322] on div "1. Security Check Please enter one of the telephone numbers you have registered…" at bounding box center [772, 465] width 491 height 592
click at [802, 274] on input "text" at bounding box center [761, 277] width 170 height 20
click at [995, 270] on div "1. Security Check Please enter one of the telephone numbers you have registered…" at bounding box center [772, 465] width 491 height 592
click at [747, 398] on link "Don't know your account number?" at bounding box center [743, 406] width 126 height 24
click at [613, 378] on th at bounding box center [619, 375] width 114 height 32
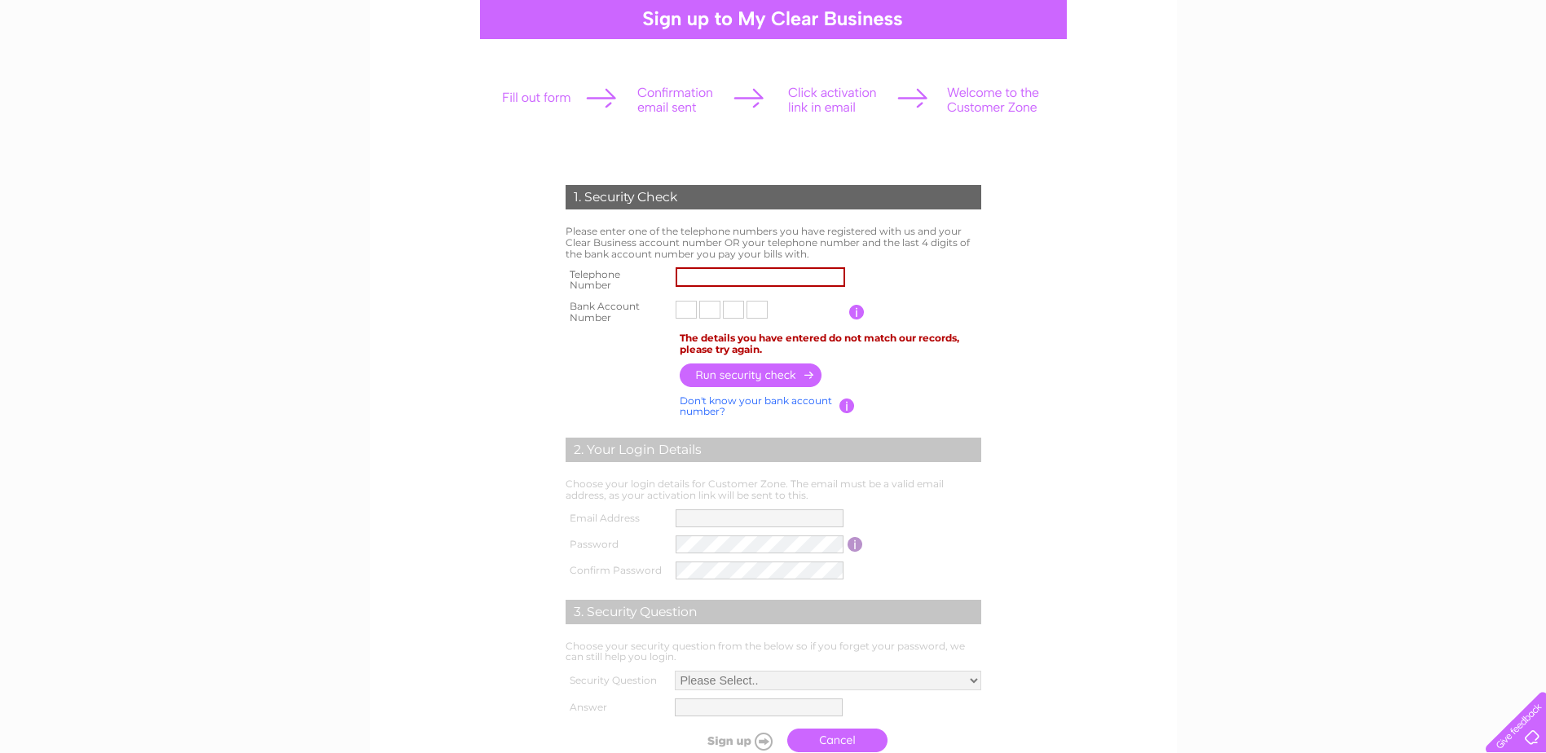
click at [734, 401] on link "Don't know your bank account number?" at bounding box center [756, 406] width 152 height 24
click at [593, 374] on th at bounding box center [619, 375] width 114 height 32
click at [694, 311] on input "text" at bounding box center [761, 310] width 170 height 20
click at [533, 412] on div "1. Security Check Please enter one of the telephone numbers you have registered…" at bounding box center [772, 465] width 491 height 592
click at [756, 308] on input "text" at bounding box center [760, 310] width 168 height 18
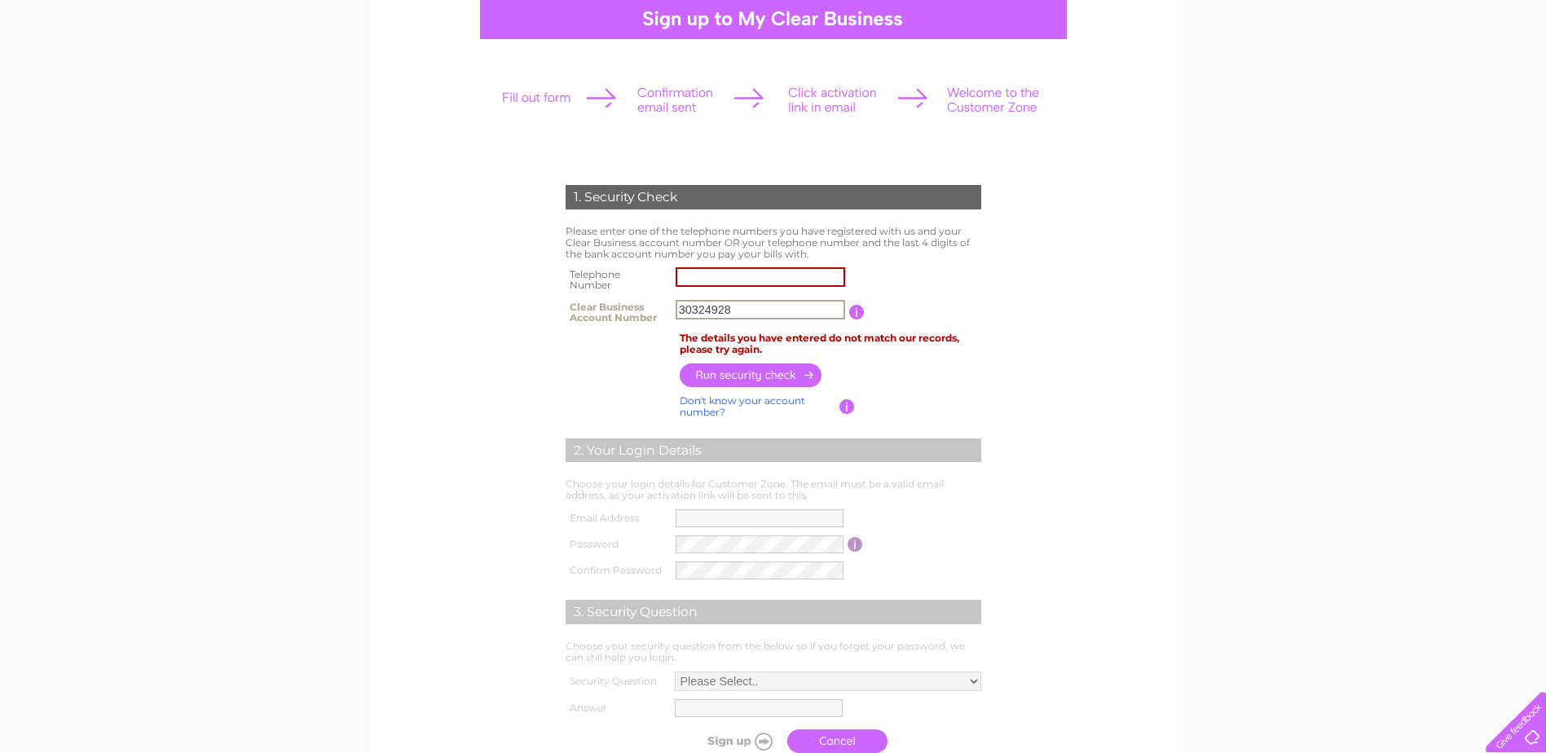
type input "30324928"
click at [758, 267] on input "text" at bounding box center [761, 277] width 170 height 20
click at [927, 269] on table "Telephone Number Clear Business Account Number 30324928 You will find your acco…" at bounding box center [774, 295] width 424 height 65
click at [573, 394] on th at bounding box center [619, 406] width 114 height 31
click at [552, 395] on div "1. Security Check Please enter one of the telephone numbers you have registered…" at bounding box center [772, 465] width 491 height 592
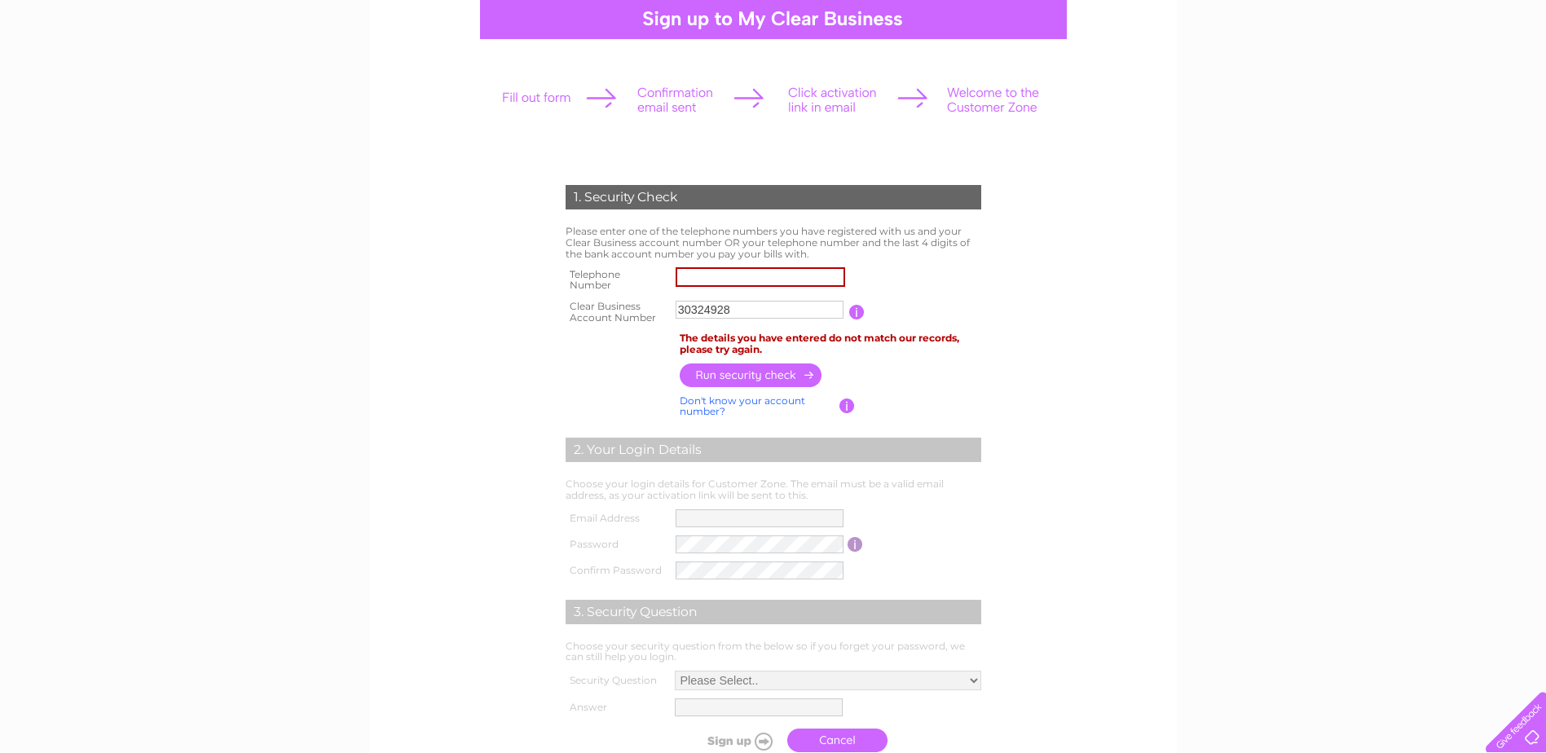
click at [1128, 669] on form "1. Security Check Please enter one of the telephone numbers you have registered…" at bounding box center [773, 472] width 776 height 641
